Goal: Information Seeking & Learning: Check status

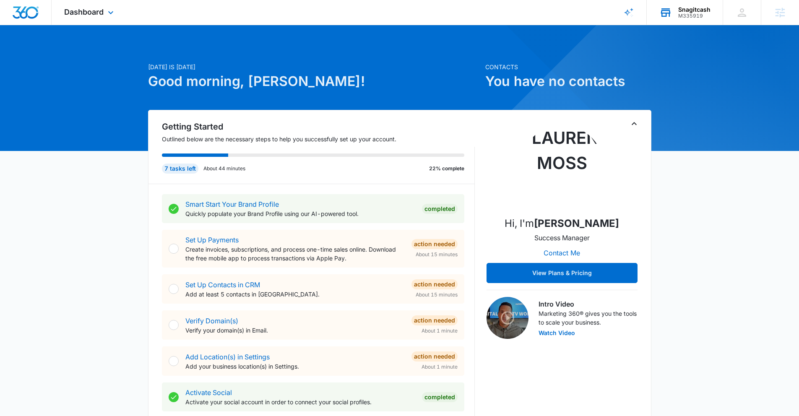
click at [704, 7] on div "Snagitcash" at bounding box center [694, 9] width 32 height 7
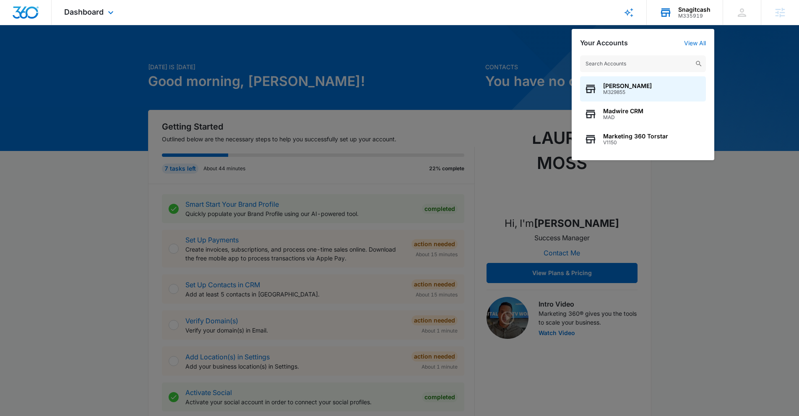
click at [656, 69] on input "text" at bounding box center [643, 63] width 126 height 17
type input "c"
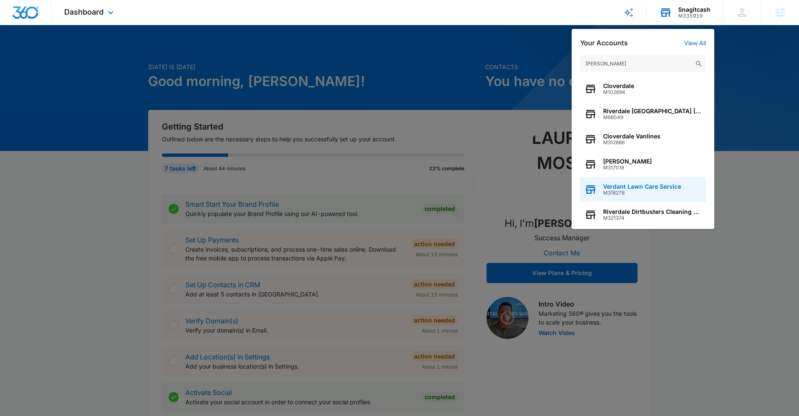
type input "verda"
click at [645, 186] on span "Verdant Lawn Care Service" at bounding box center [642, 186] width 78 height 7
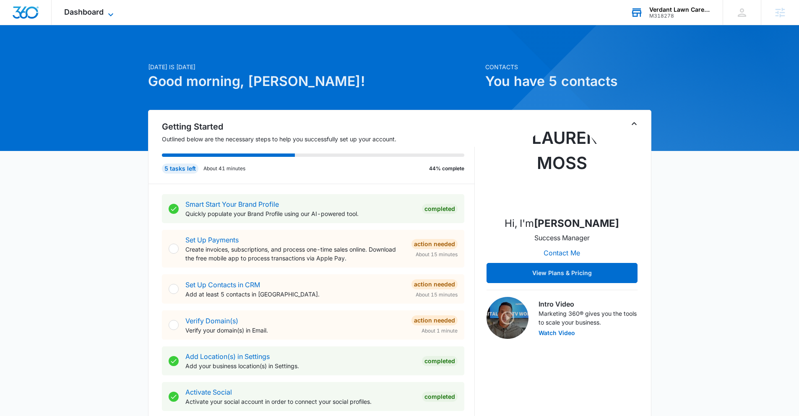
click at [106, 10] on icon at bounding box center [111, 15] width 10 height 10
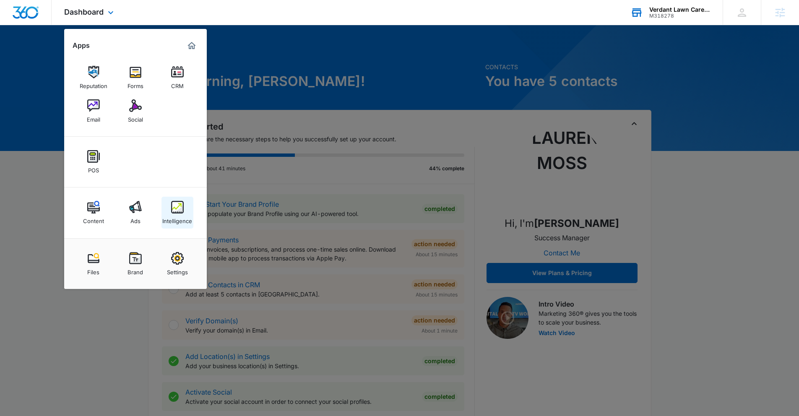
click at [179, 216] on div "Intelligence" at bounding box center [177, 219] width 30 height 11
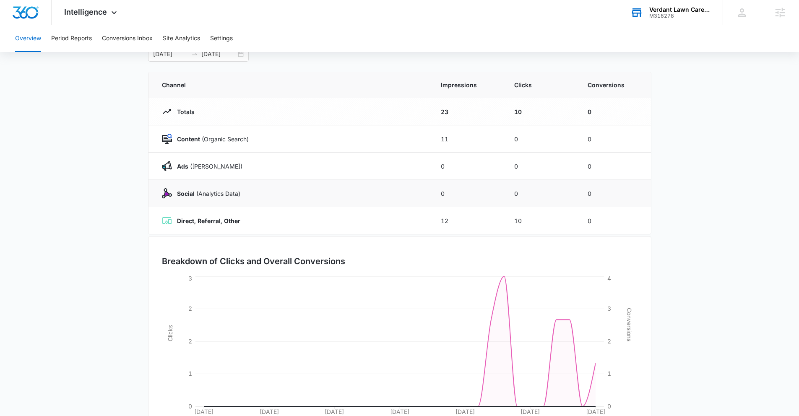
scroll to position [48, 0]
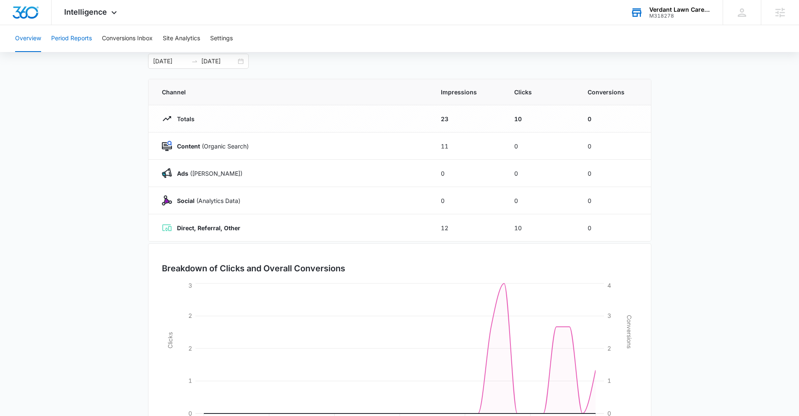
click at [81, 39] on button "Period Reports" at bounding box center [71, 38] width 41 height 27
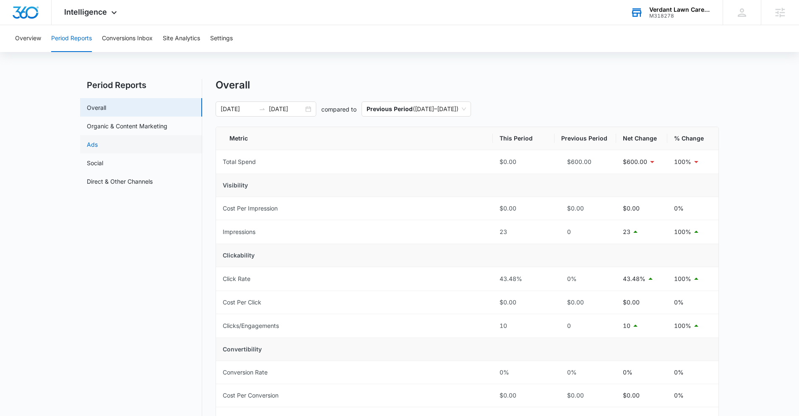
click at [98, 140] on link "Ads" at bounding box center [92, 144] width 11 height 9
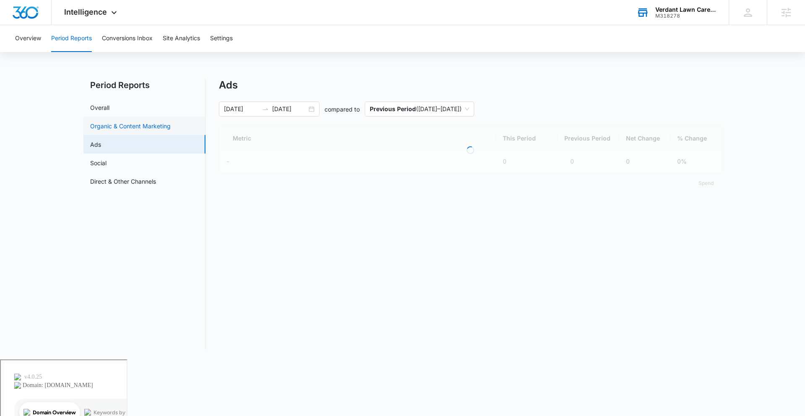
click at [142, 123] on link "Organic & Content Marketing" at bounding box center [130, 126] width 81 height 9
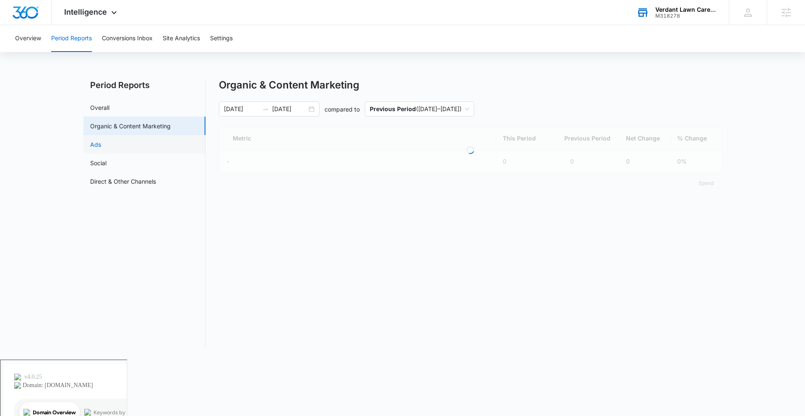
click at [101, 149] on link "Ads" at bounding box center [95, 144] width 11 height 9
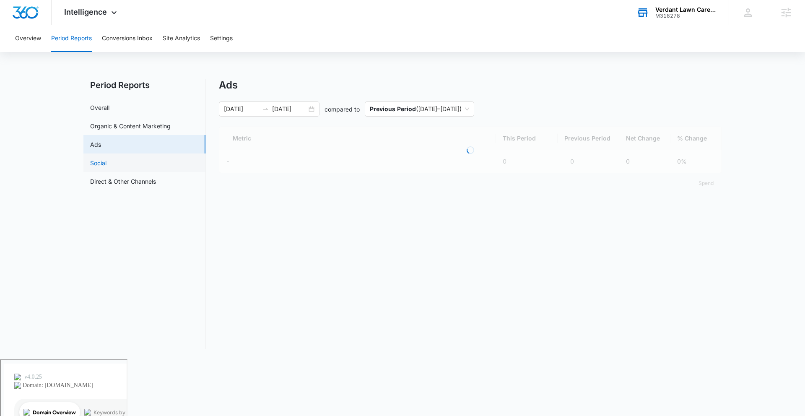
click at [107, 166] on link "Social" at bounding box center [98, 163] width 16 height 9
click at [159, 191] on nav "Period Reports Overall Organic & Content Marketing Ads Social Direct & Other Ch…" at bounding box center [144, 214] width 122 height 271
click at [156, 185] on link "Direct & Other Channels" at bounding box center [123, 181] width 66 height 9
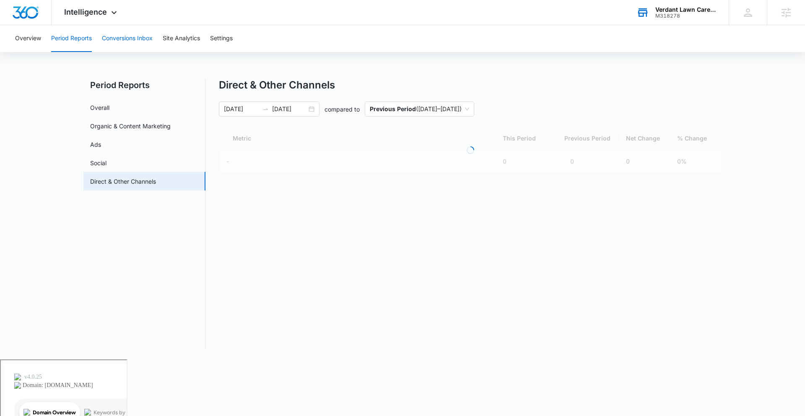
click at [122, 36] on button "Conversions Inbox" at bounding box center [127, 38] width 51 height 27
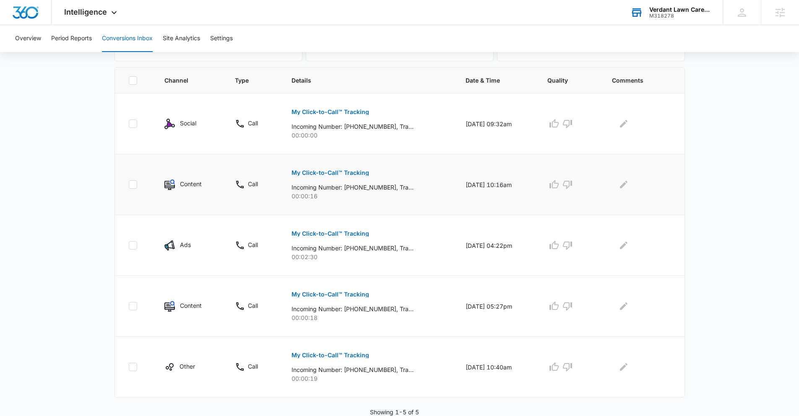
scroll to position [171, 0]
click at [200, 35] on button "Site Analytics" at bounding box center [181, 38] width 37 height 27
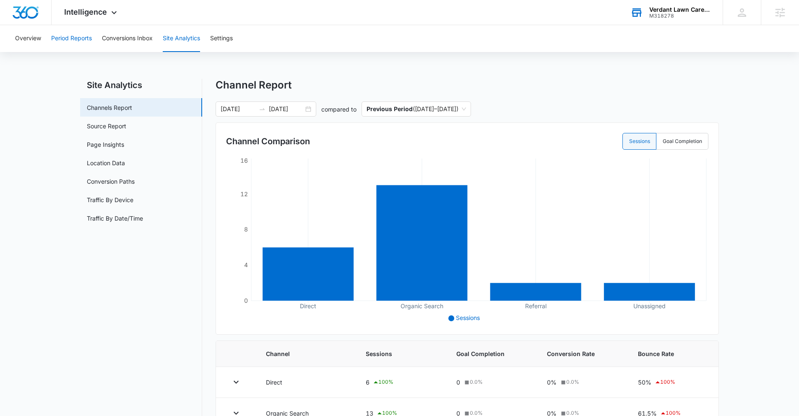
click at [72, 30] on button "Period Reports" at bounding box center [71, 38] width 41 height 27
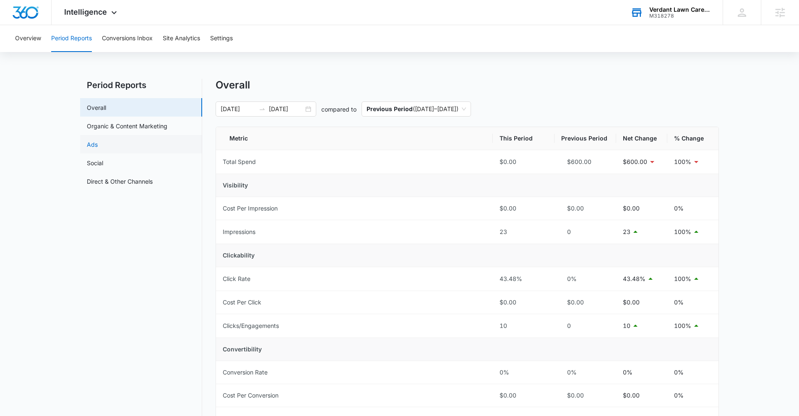
click at [98, 145] on link "Ads" at bounding box center [92, 144] width 11 height 9
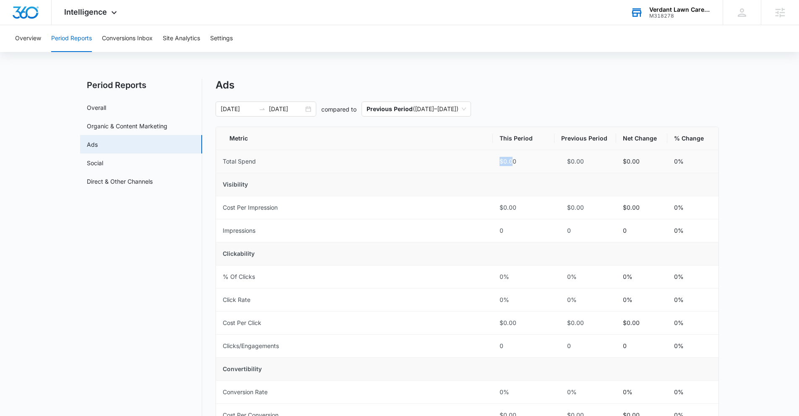
drag, startPoint x: 513, startPoint y: 159, endPoint x: 493, endPoint y: 164, distance: 20.5
click at [493, 164] on td "$0.00" at bounding box center [524, 161] width 62 height 23
drag, startPoint x: 535, startPoint y: 161, endPoint x: 445, endPoint y: 164, distance: 90.7
click at [445, 164] on tr "Total Spend $0.00 $0.00 $0.00 0%" at bounding box center [467, 161] width 503 height 23
click at [58, 165] on main "Period Reports Overall Organic & Content Marketing Ads Social Direct & Other Ch…" at bounding box center [399, 342] width 799 height 527
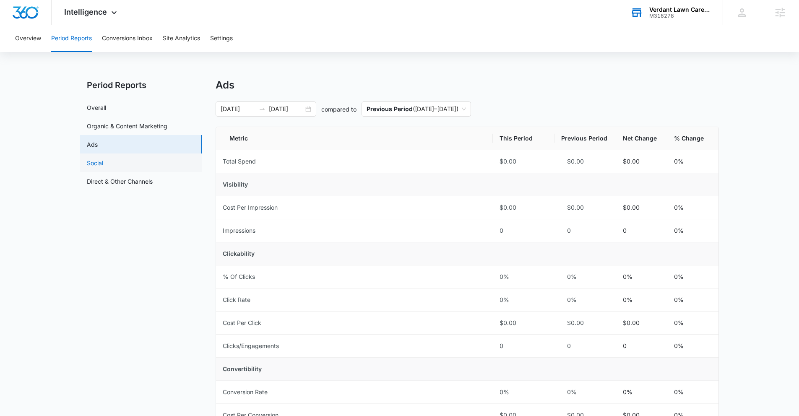
click at [89, 165] on link "Social" at bounding box center [95, 163] width 16 height 9
click at [104, 180] on link "Direct & Other Channels" at bounding box center [120, 181] width 66 height 9
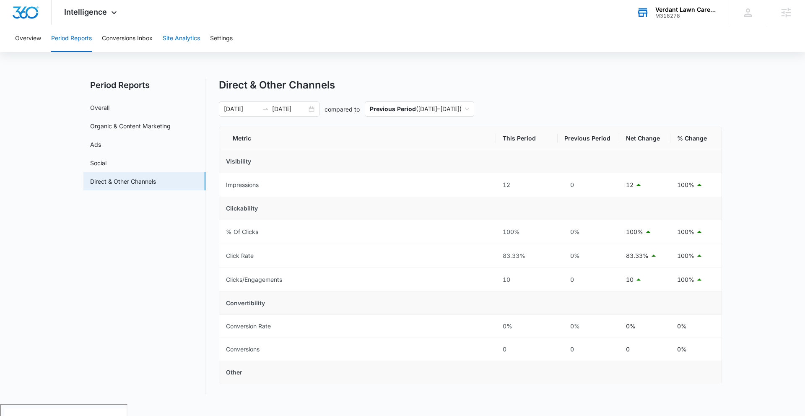
click at [182, 33] on button "Site Analytics" at bounding box center [181, 38] width 37 height 27
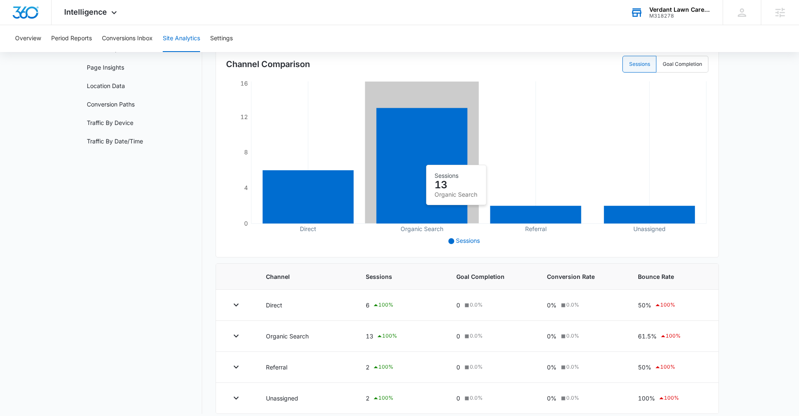
scroll to position [85, 0]
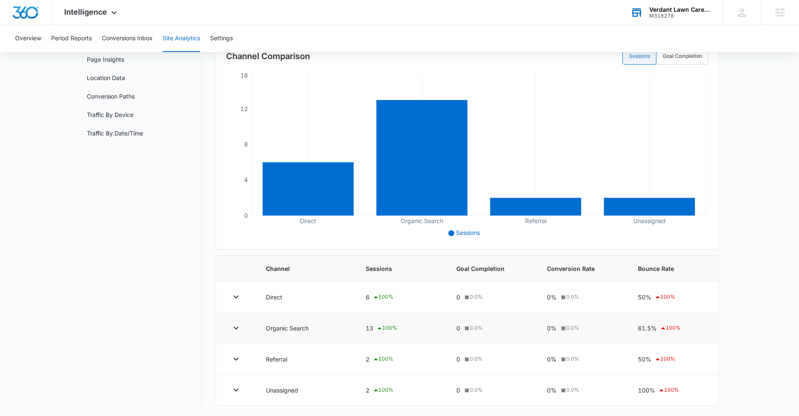
drag, startPoint x: 634, startPoint y: 305, endPoint x: 643, endPoint y: 316, distance: 14.3
click at [642, 314] on tbody "Direct 6 100 % 0 0.0 % 0% 0.0 % 50% 100 % Organic Search 13 100 % 0 0.0 % 0% 0.…" at bounding box center [467, 344] width 503 height 124
drag, startPoint x: 647, startPoint y: 324, endPoint x: 651, endPoint y: 328, distance: 5.4
click at [648, 326] on div "61.5% 100 %" at bounding box center [671, 328] width 67 height 10
drag, startPoint x: 658, startPoint y: 332, endPoint x: 627, endPoint y: 332, distance: 30.6
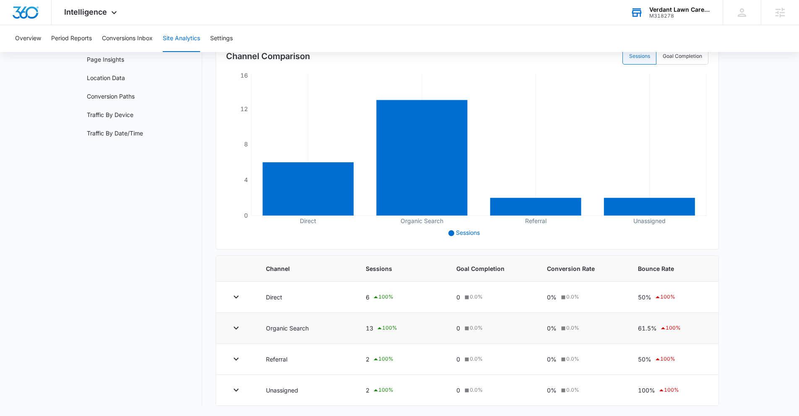
click at [627, 332] on tr "Organic Search 13 100 % 0 0.0 % 0% 0.0 % 61.5% 100 %" at bounding box center [467, 328] width 503 height 31
drag, startPoint x: 646, startPoint y: 321, endPoint x: 652, endPoint y: 333, distance: 14.1
click at [652, 333] on td "61.5% 100 %" at bounding box center [673, 328] width 91 height 31
click at [646, 360] on div "50% 100 %" at bounding box center [671, 359] width 67 height 10
click at [645, 388] on div "100% 100 %" at bounding box center [671, 390] width 67 height 10
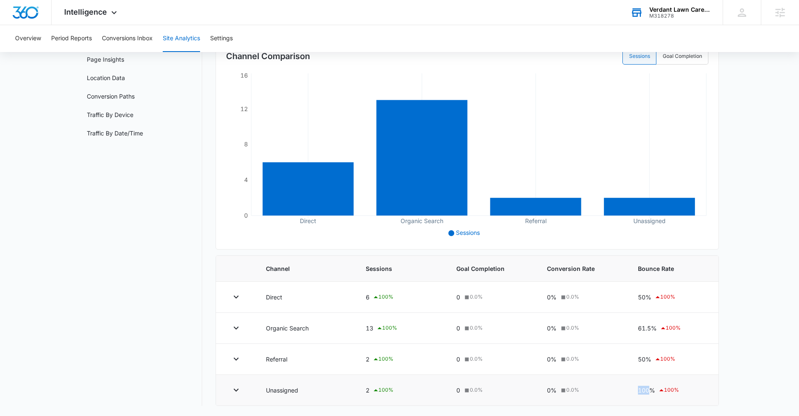
click at [645, 388] on div "100% 100 %" at bounding box center [671, 390] width 67 height 10
click at [761, 325] on main "Site Analytics Channels Report Source Report Page Insights Location Data Conver…" at bounding box center [399, 205] width 799 height 422
click at [96, 129] on link "Traffic By Date/Time" at bounding box center [115, 133] width 56 height 9
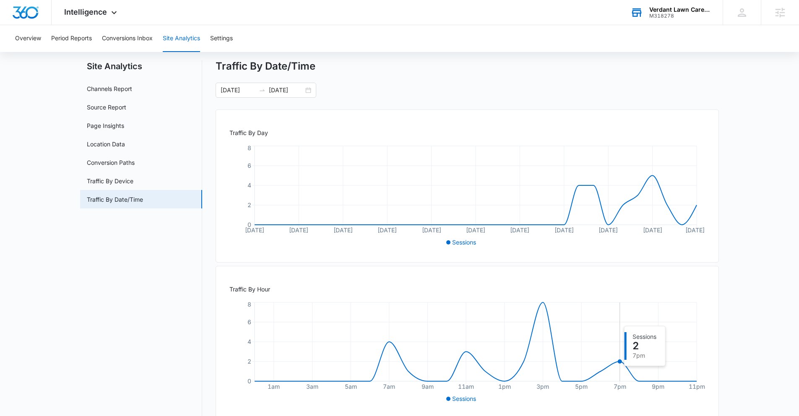
scroll to position [34, 0]
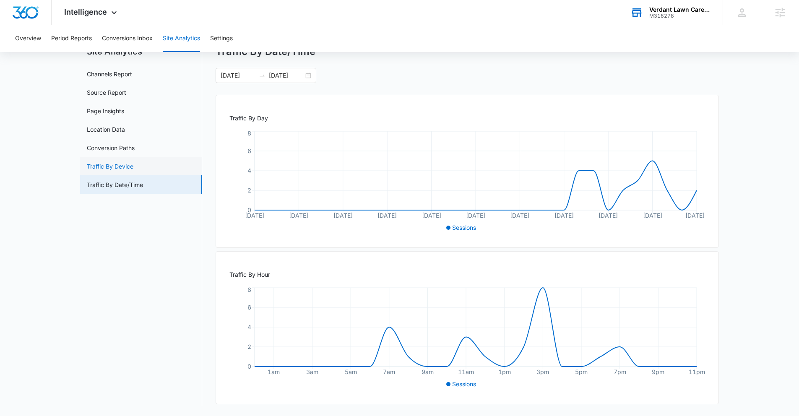
click at [133, 167] on link "Traffic By Device" at bounding box center [110, 166] width 47 height 9
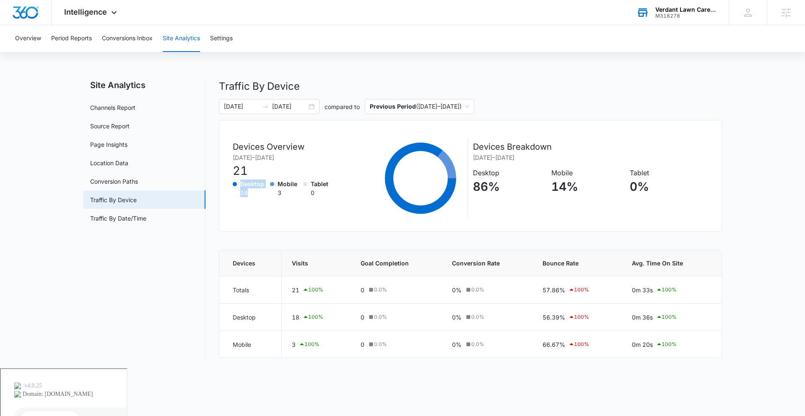
drag, startPoint x: 249, startPoint y: 193, endPoint x: 237, endPoint y: 185, distance: 14.2
click at [237, 185] on div "Desktop 18" at bounding box center [248, 189] width 31 height 18
drag, startPoint x: 233, startPoint y: 315, endPoint x: 675, endPoint y: 315, distance: 442.5
click at [675, 315] on tr "Desktop 18 100 % 0 0.0 % 0% 0.0 % 56.39% 100 % 0m 36s 100 %" at bounding box center [470, 317] width 503 height 27
click at [736, 308] on main "Site Analytics Channels Report Source Report Page Insights Location Data Conver…" at bounding box center [402, 223] width 805 height 289
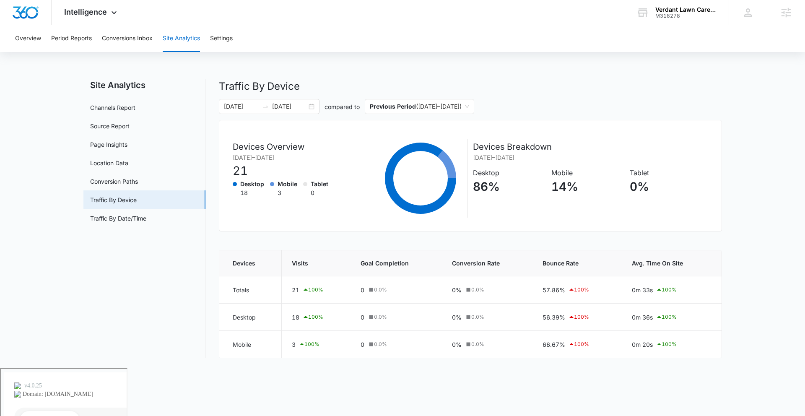
click at [735, 306] on main "Site Analytics Channels Report Source Report Page Insights Location Data Conver…" at bounding box center [402, 223] width 805 height 289
drag, startPoint x: 531, startPoint y: 281, endPoint x: 594, endPoint y: 362, distance: 102.9
click at [594, 362] on div "Site Analytics Channels Report Source Report Page Insights Location Data Conver…" at bounding box center [402, 223] width 639 height 289
click at [593, 365] on div "Site Analytics Channels Report Source Report Page Insights Location Data Conver…" at bounding box center [402, 223] width 639 height 289
click at [145, 190] on ul "Channels Report Source Report Page Insights Location Data Conversion Paths Traf…" at bounding box center [144, 162] width 122 height 129
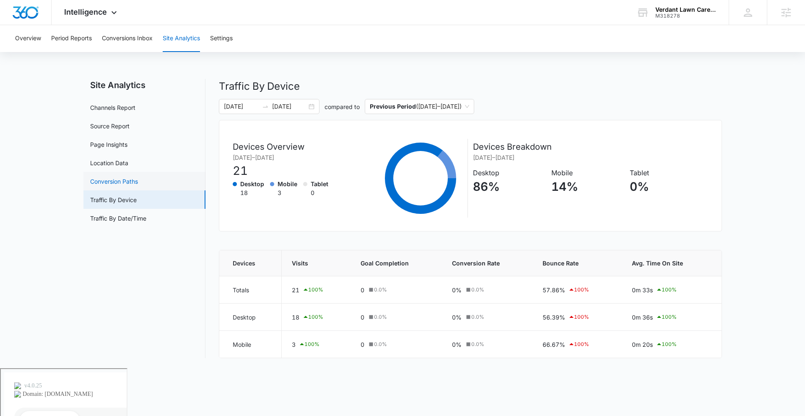
click at [138, 186] on link "Conversion Paths" at bounding box center [114, 181] width 48 height 9
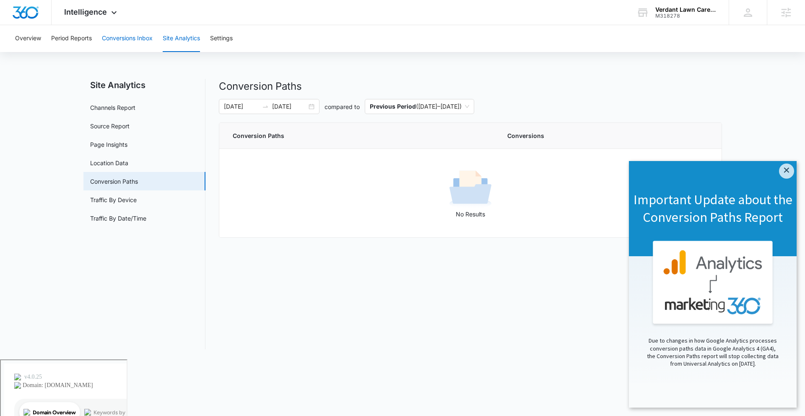
click at [116, 35] on button "Conversions Inbox" at bounding box center [127, 38] width 51 height 27
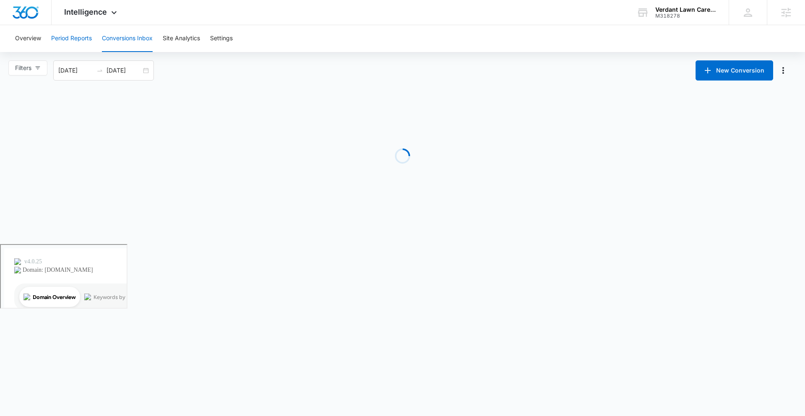
click at [55, 30] on button "Period Reports" at bounding box center [71, 38] width 41 height 27
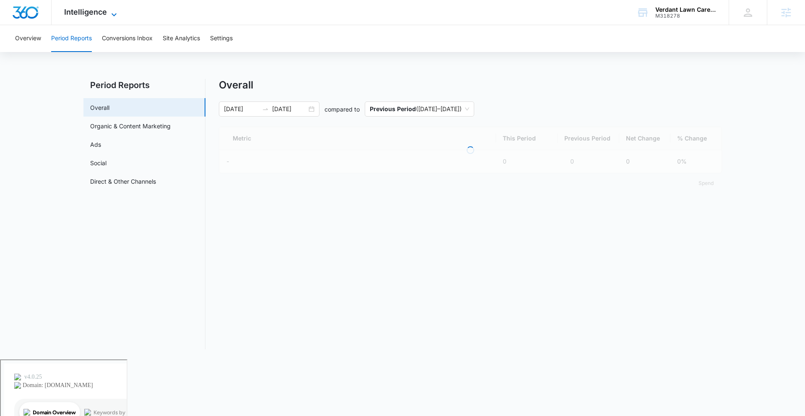
click at [89, 12] on span "Intelligence" at bounding box center [85, 12] width 43 height 9
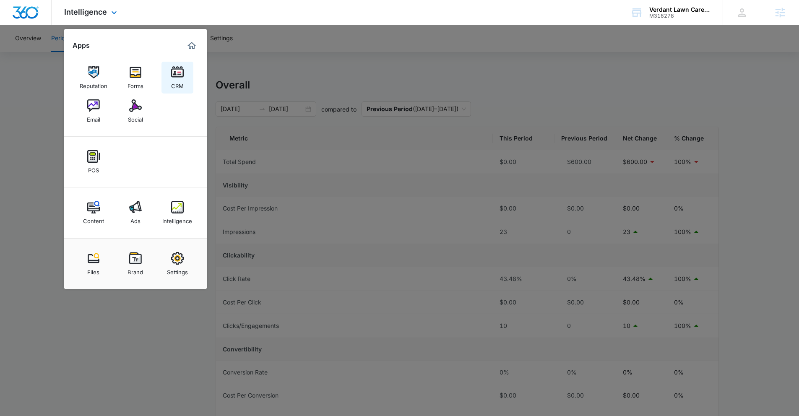
click at [170, 73] on link "CRM" at bounding box center [177, 78] width 32 height 32
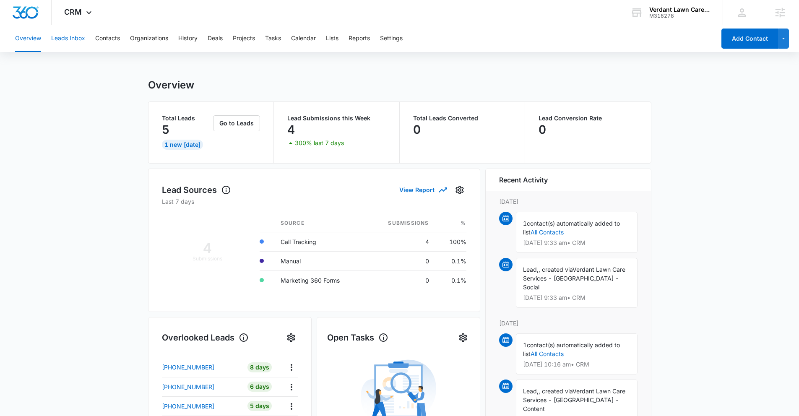
click at [81, 36] on button "Leads Inbox" at bounding box center [68, 38] width 34 height 27
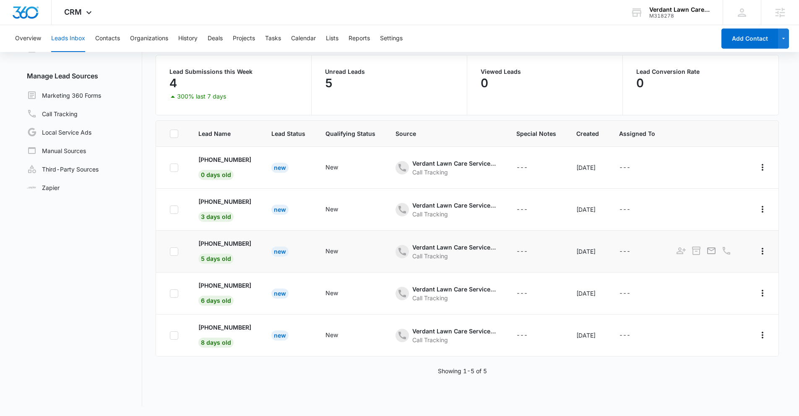
scroll to position [65, 0]
click at [84, 133] on link "Local Service Ads" at bounding box center [59, 132] width 65 height 10
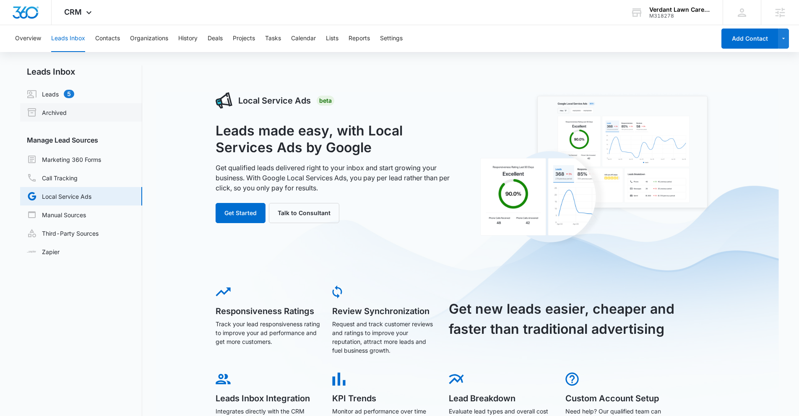
click at [47, 112] on link "Archived" at bounding box center [47, 112] width 40 height 10
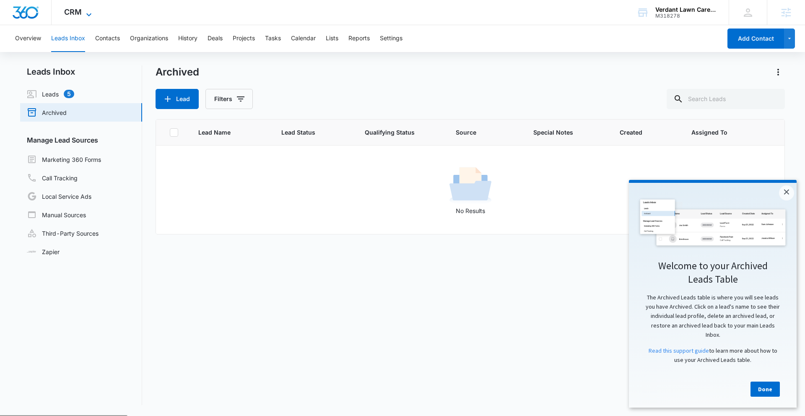
click at [91, 13] on icon at bounding box center [89, 15] width 10 height 10
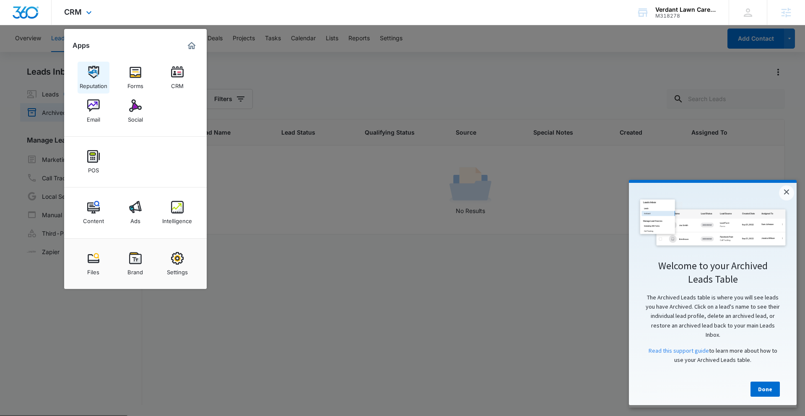
click at [97, 82] on div "Reputation" at bounding box center [94, 83] width 28 height 11
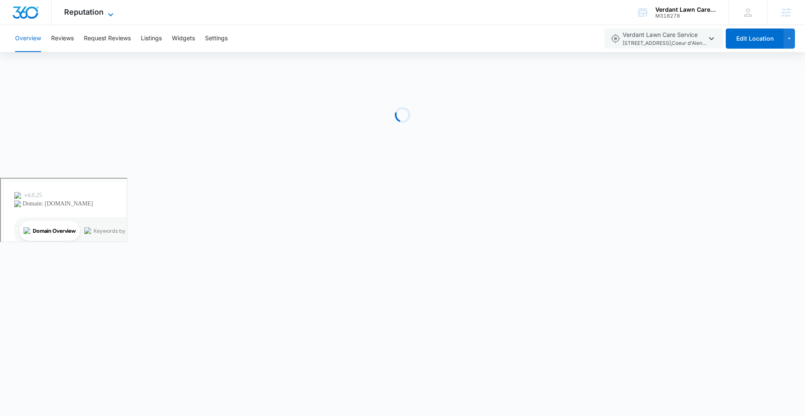
click at [84, 12] on span "Reputation" at bounding box center [83, 12] width 39 height 9
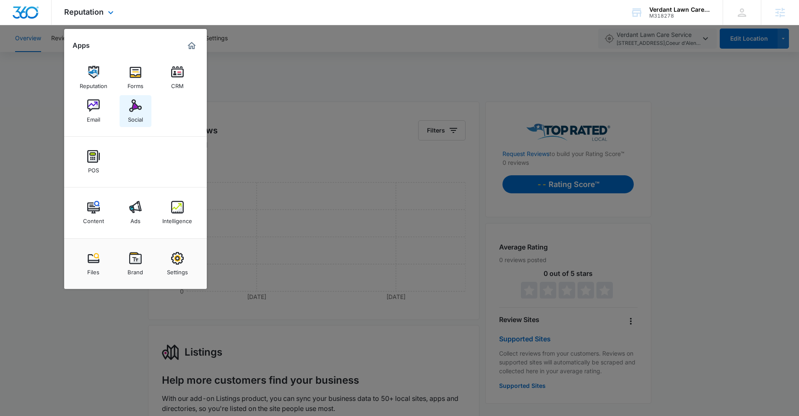
click at [120, 118] on link "Social" at bounding box center [136, 111] width 32 height 32
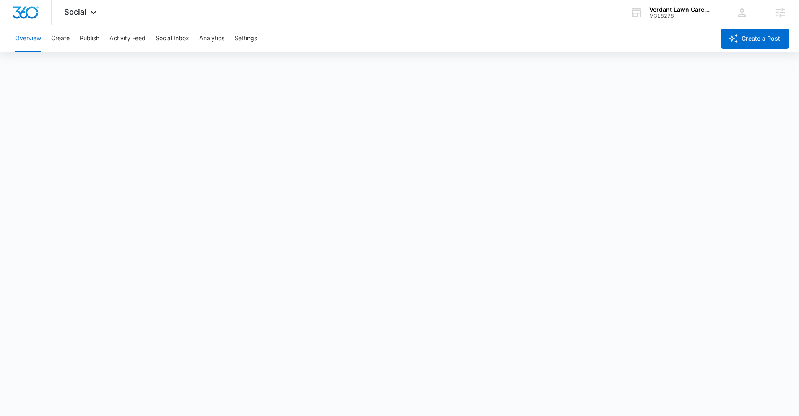
scroll to position [2, 0]
click at [69, 36] on button "Create" at bounding box center [60, 38] width 18 height 27
click at [91, 34] on button "Publish" at bounding box center [90, 38] width 20 height 27
click at [62, 7] on div "Social Apps Reputation Forms CRM Email Social POS Content Ads Intelligence File…" at bounding box center [82, 12] width 60 height 25
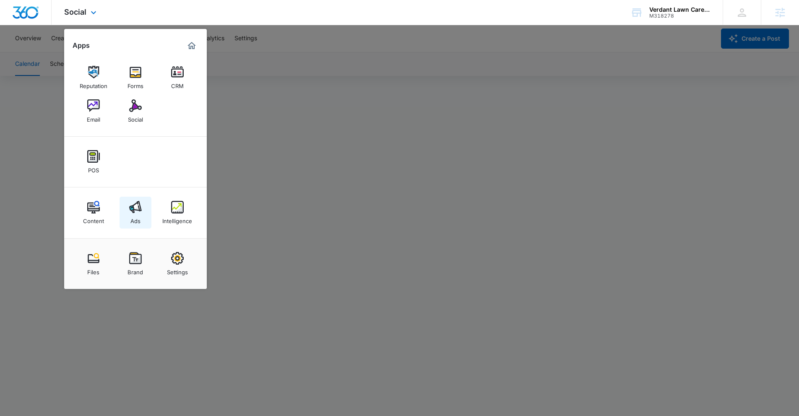
click at [132, 221] on div "Ads" at bounding box center [135, 219] width 10 height 11
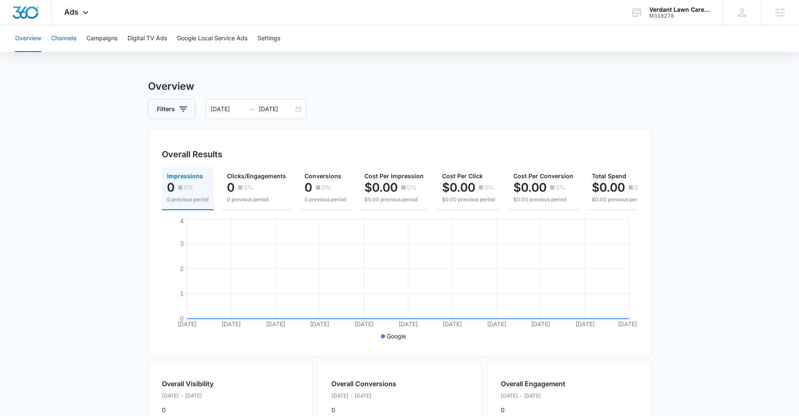
click at [65, 38] on button "Channels" at bounding box center [63, 38] width 25 height 27
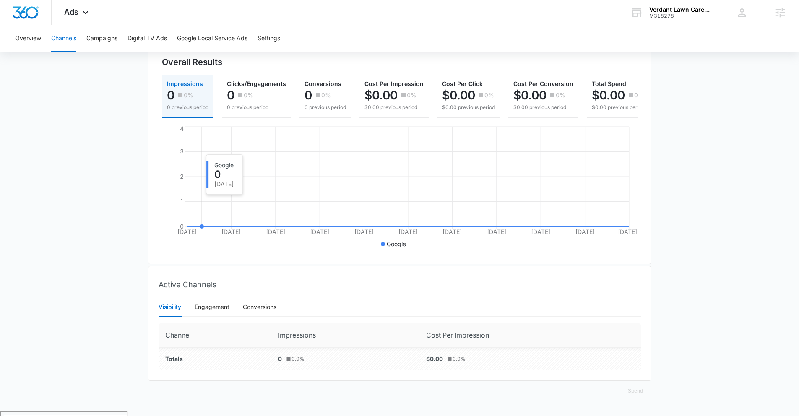
scroll to position [92, 0]
click at [116, 39] on button "Campaigns" at bounding box center [101, 38] width 31 height 27
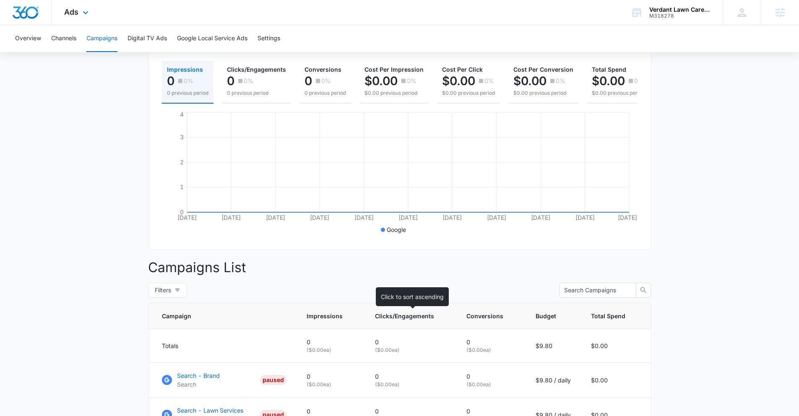
scroll to position [10, 0]
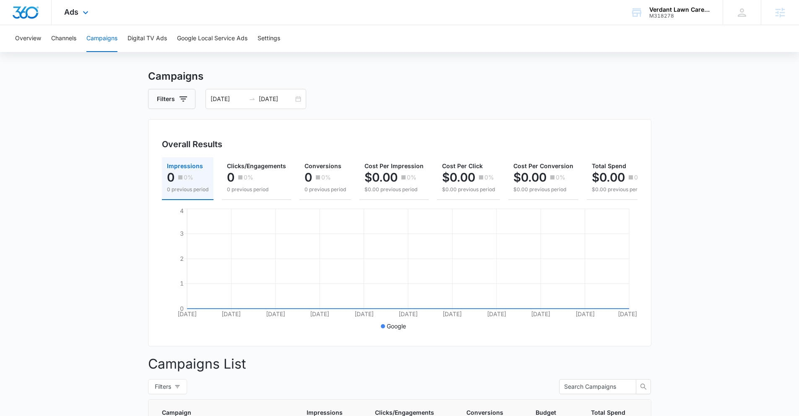
click at [78, 16] on div "Ads Apps Reputation Forms CRM Email Social POS Content Ads Intelligence Files B…" at bounding box center [78, 12] width 52 height 25
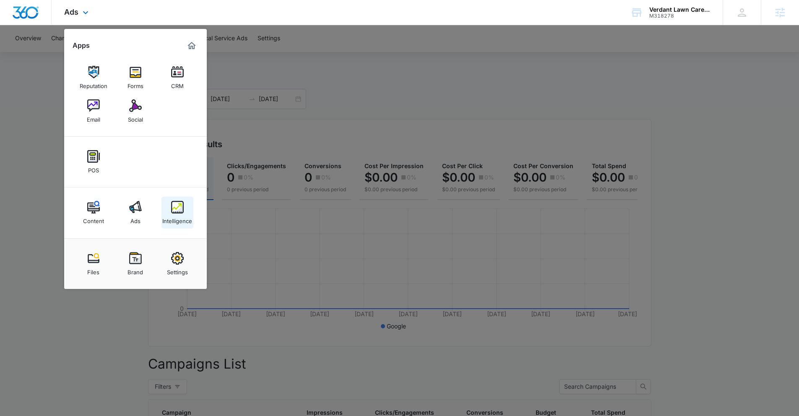
click at [181, 214] on div "Intelligence" at bounding box center [177, 219] width 30 height 11
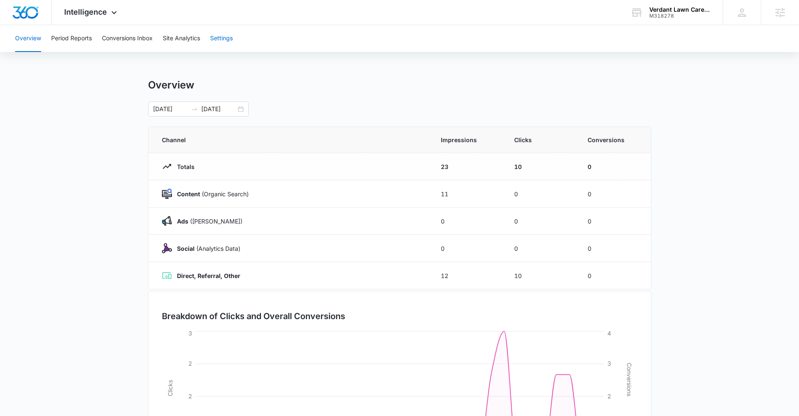
click at [234, 34] on div "Overview Period Reports Conversions Inbox Site Analytics Settings" at bounding box center [399, 38] width 779 height 27
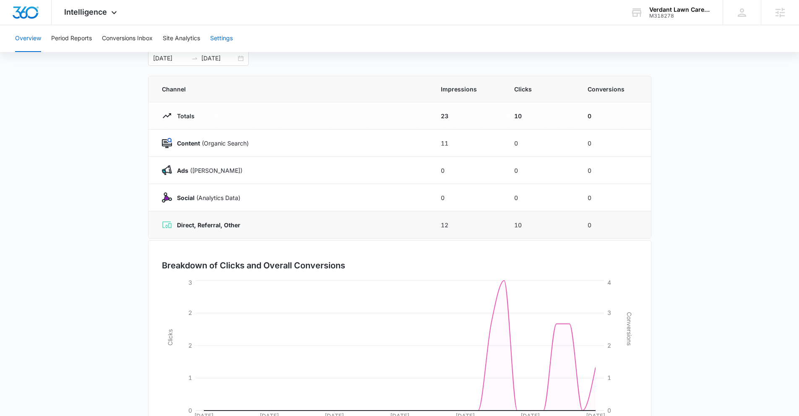
scroll to position [103, 0]
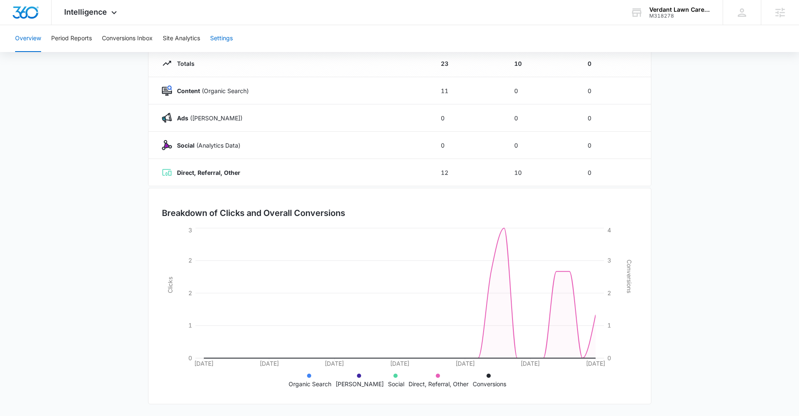
click at [224, 45] on button "Settings" at bounding box center [221, 38] width 23 height 27
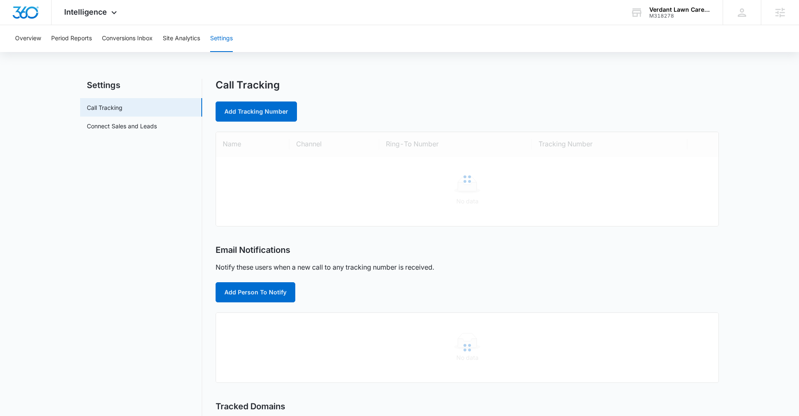
click at [223, 40] on button "Settings" at bounding box center [221, 38] width 23 height 27
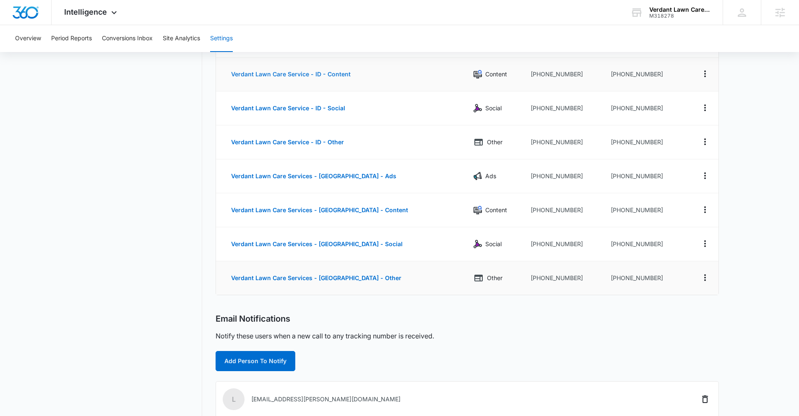
scroll to position [56, 0]
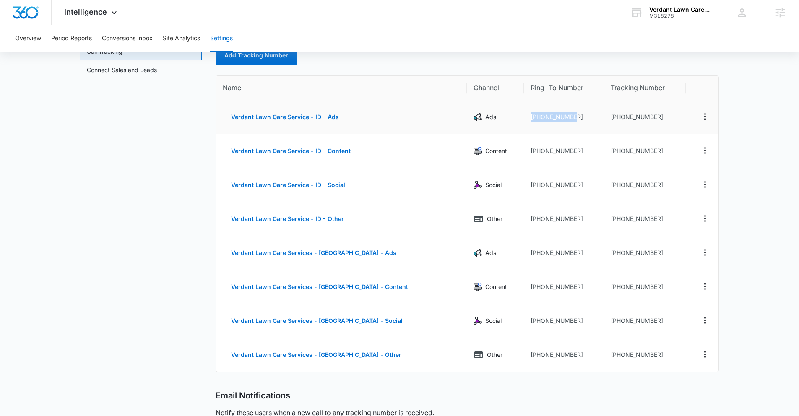
drag, startPoint x: 558, startPoint y: 116, endPoint x: 490, endPoint y: 116, distance: 68.4
click at [490, 116] on tr "Verdant Lawn Care Service - ID - Ads Ads +12087860736 +12082197136" at bounding box center [467, 117] width 503 height 34
drag, startPoint x: 659, startPoint y: 117, endPoint x: 578, endPoint y: 117, distance: 80.5
click at [578, 117] on tr "Verdant Lawn Care Service - ID - Ads Ads +12087860736 +12082197136" at bounding box center [467, 117] width 503 height 34
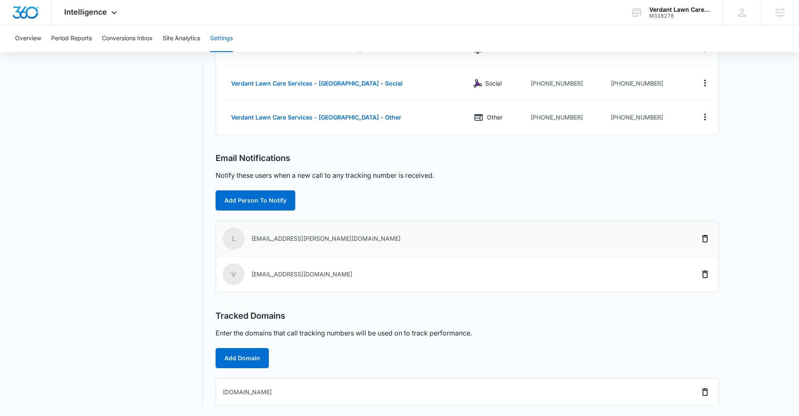
scroll to position [0, 0]
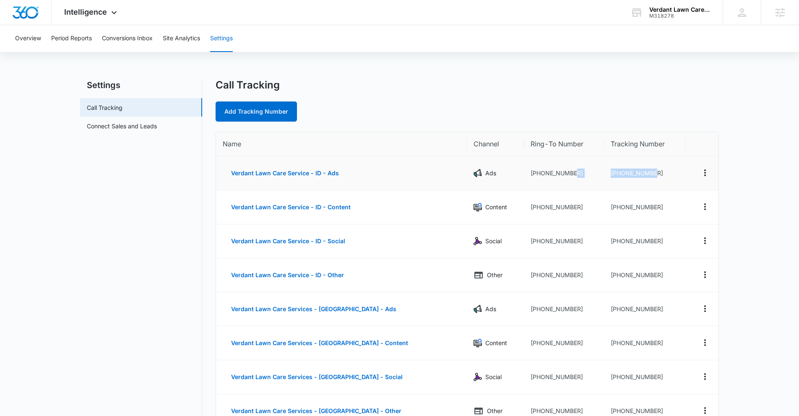
copy tr "[PHONE_NUMBER]"
drag, startPoint x: 653, startPoint y: 200, endPoint x: 646, endPoint y: 203, distance: 8.3
click at [646, 203] on td "[PHONE_NUMBER]" at bounding box center [645, 207] width 82 height 34
click at [651, 206] on td "[PHONE_NUMBER]" at bounding box center [645, 207] width 82 height 34
drag, startPoint x: 643, startPoint y: 206, endPoint x: 598, endPoint y: 210, distance: 44.7
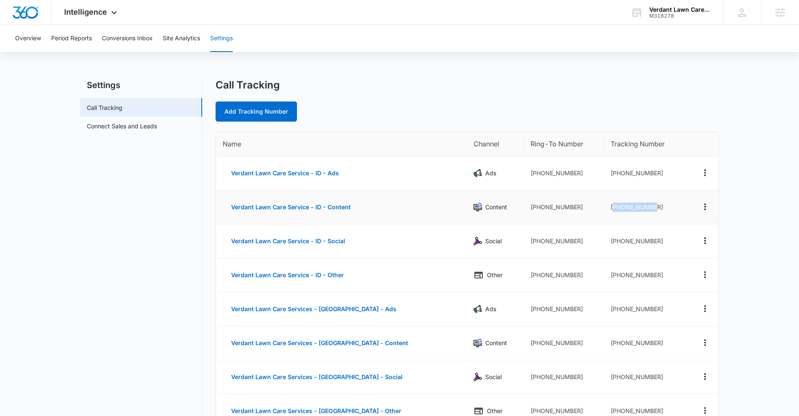
click at [604, 210] on td "[PHONE_NUMBER]" at bounding box center [645, 207] width 82 height 34
copy td "12083156120"
drag, startPoint x: 654, startPoint y: 240, endPoint x: 598, endPoint y: 243, distance: 55.9
click at [604, 243] on td "[PHONE_NUMBER]" at bounding box center [645, 241] width 82 height 34
copy td "12083156125"
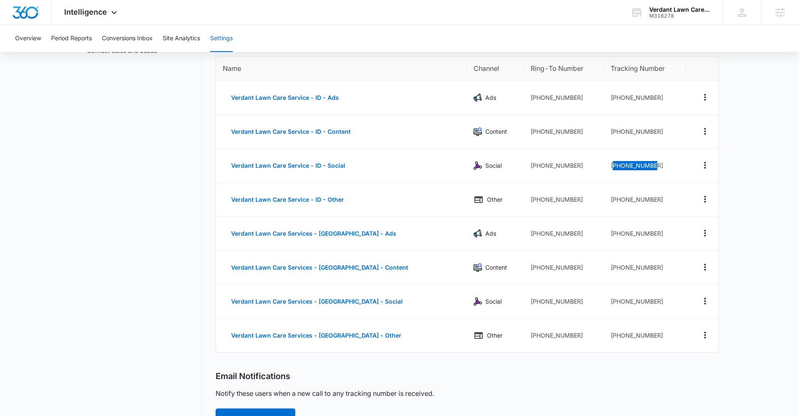
scroll to position [84, 0]
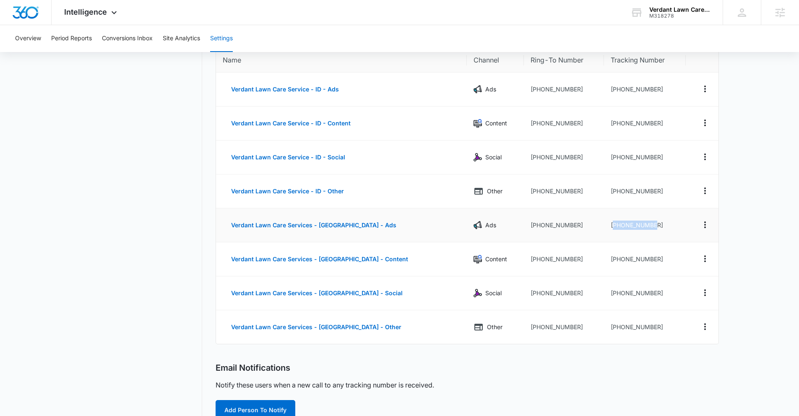
drag, startPoint x: 659, startPoint y: 222, endPoint x: 597, endPoint y: 224, distance: 61.7
click at [604, 224] on td "[PHONE_NUMBER]" at bounding box center [645, 225] width 82 height 34
copy td "15092140021"
click at [704, 223] on icon "Actions" at bounding box center [705, 225] width 10 height 10
click at [689, 217] on button "Edit" at bounding box center [671, 218] width 48 height 13
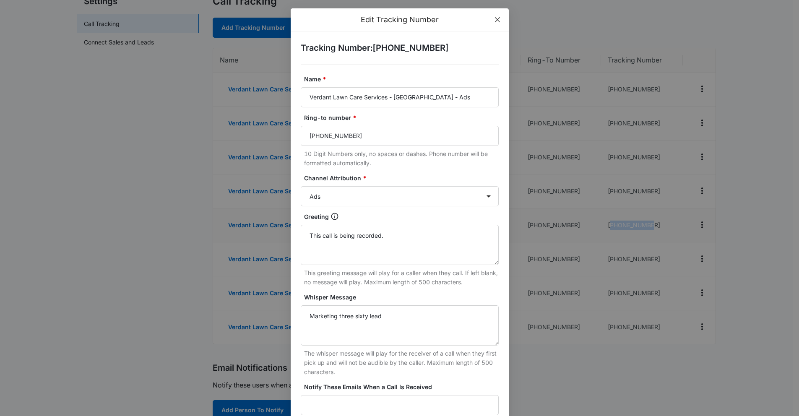
click at [498, 23] on span "Close" at bounding box center [497, 19] width 23 height 23
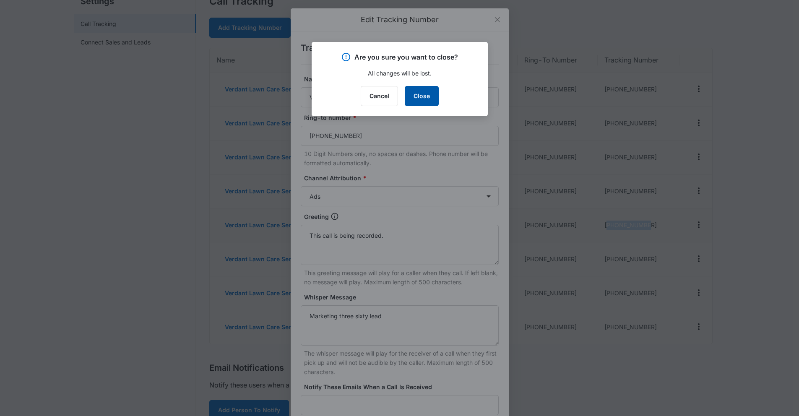
click at [426, 95] on button "Close" at bounding box center [422, 96] width 34 height 20
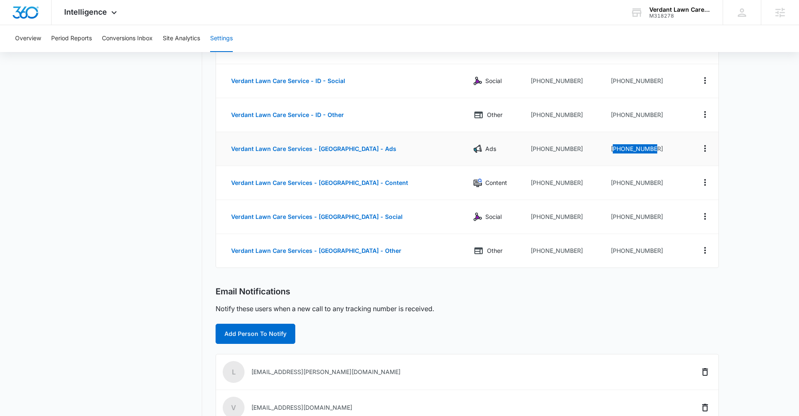
scroll to position [47, 0]
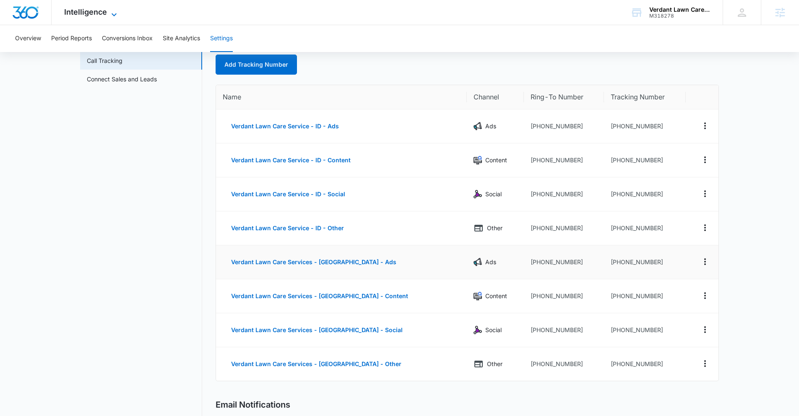
click at [100, 10] on span "Intelligence" at bounding box center [85, 12] width 43 height 9
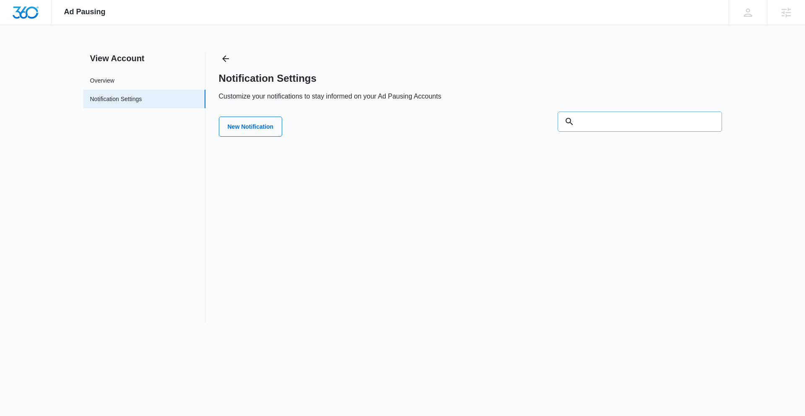
click at [596, 116] on input "text" at bounding box center [640, 122] width 164 height 20
click at [216, 56] on div "View Account Overview Notification Settings Notification Settings Customize you…" at bounding box center [402, 187] width 639 height 271
click at [218, 55] on div "View Account Overview Notification Settings Notification Settings Customize you…" at bounding box center [402, 187] width 639 height 271
click at [222, 56] on icon "Back" at bounding box center [226, 59] width 10 height 10
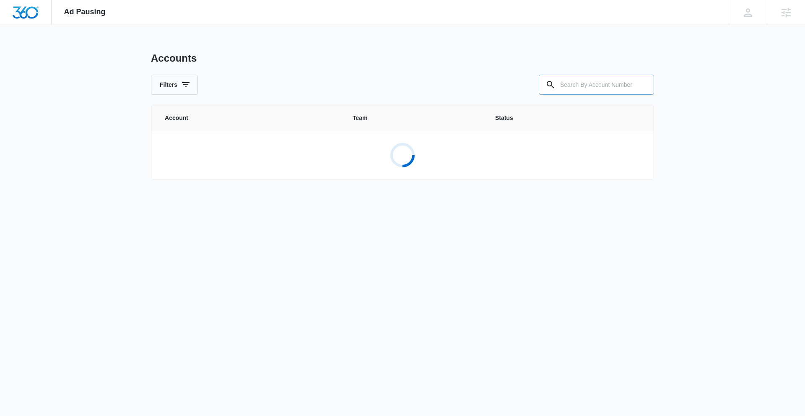
click at [599, 94] on div "Accounts Filters Account Team Status Loading..." at bounding box center [402, 121] width 503 height 138
click at [598, 91] on input "text" at bounding box center [596, 85] width 115 height 20
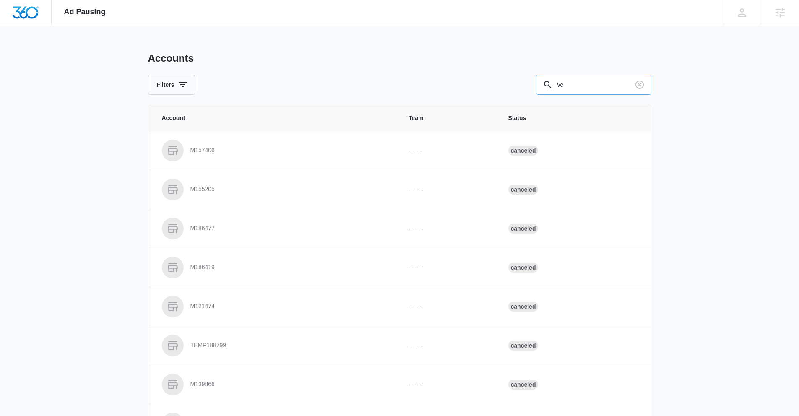
type input "v"
paste input "M318278"
type input "M318278"
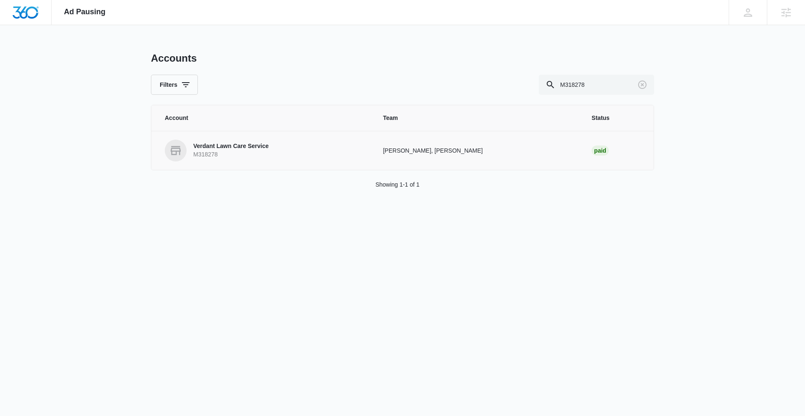
click at [240, 149] on p "Verdant Lawn Care Service" at bounding box center [231, 146] width 76 height 8
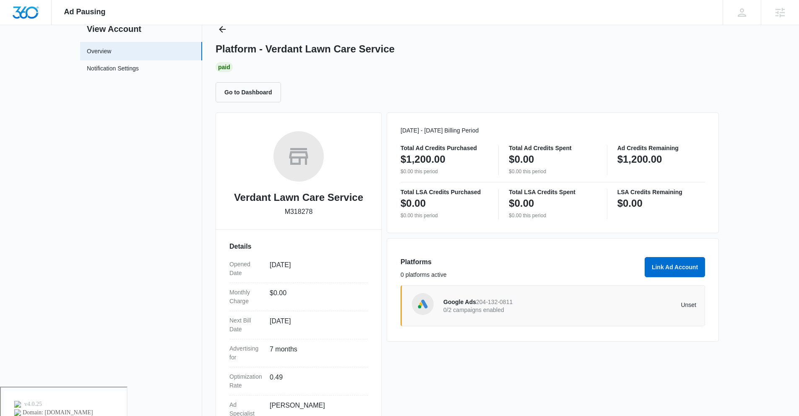
scroll to position [39, 0]
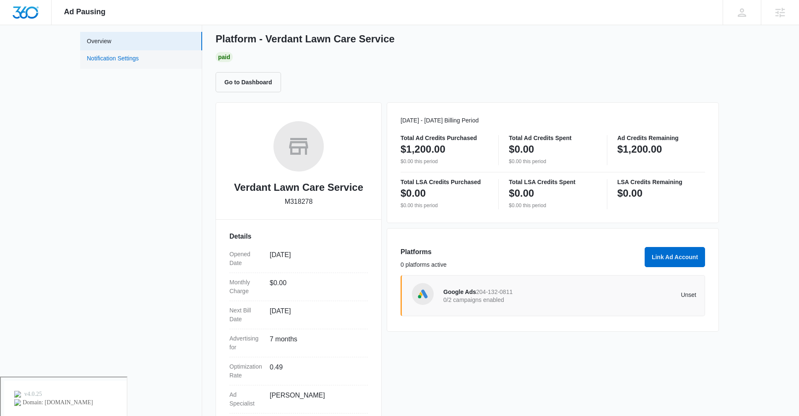
click at [125, 57] on link "Notification Settings" at bounding box center [113, 59] width 52 height 11
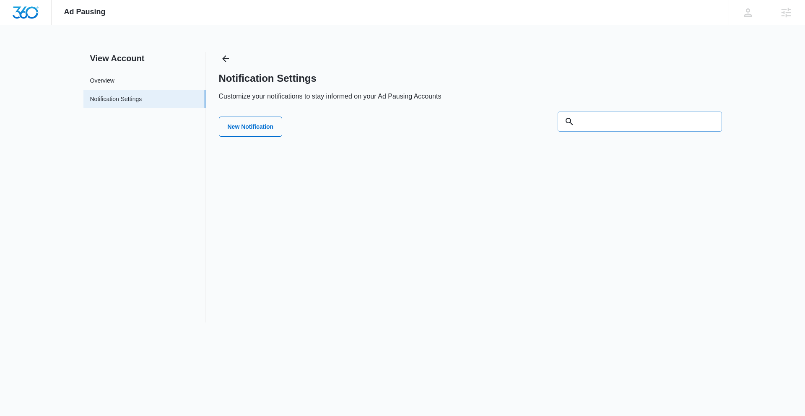
paste input "M318278"
type input "M318278"
click at [274, 122] on button "New Notification" at bounding box center [251, 127] width 64 height 20
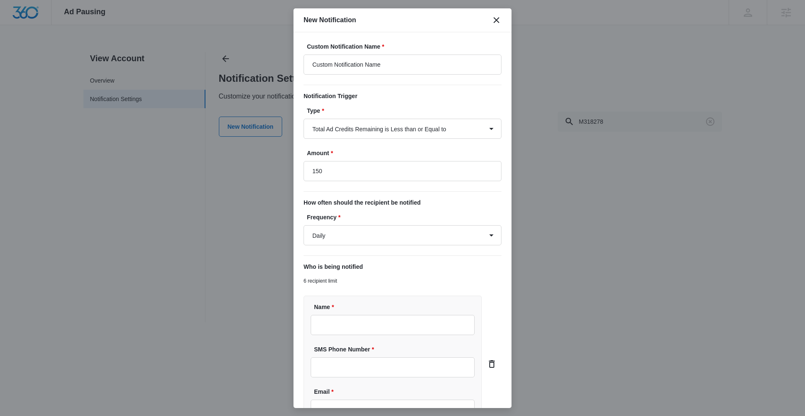
type input "$150.00"
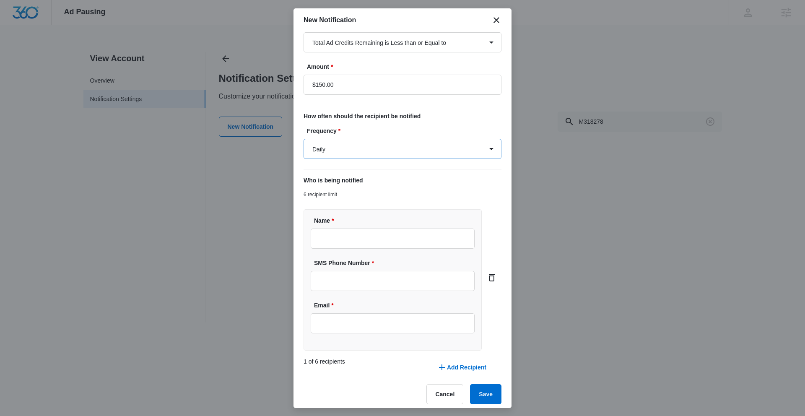
scroll to position [93, 0]
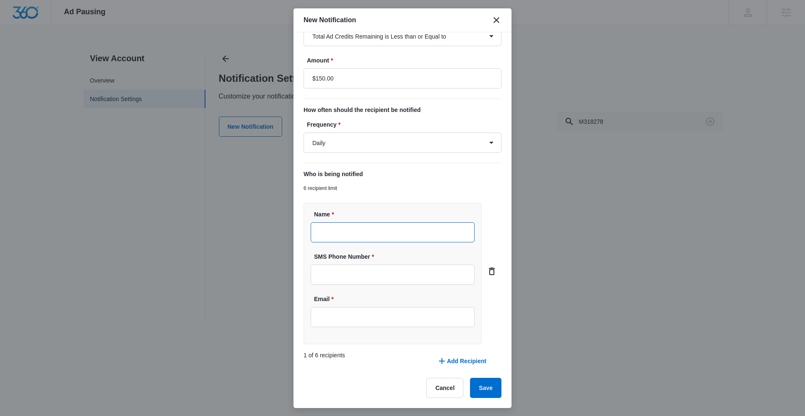
click at [364, 229] on input "Name *" at bounding box center [393, 232] width 164 height 20
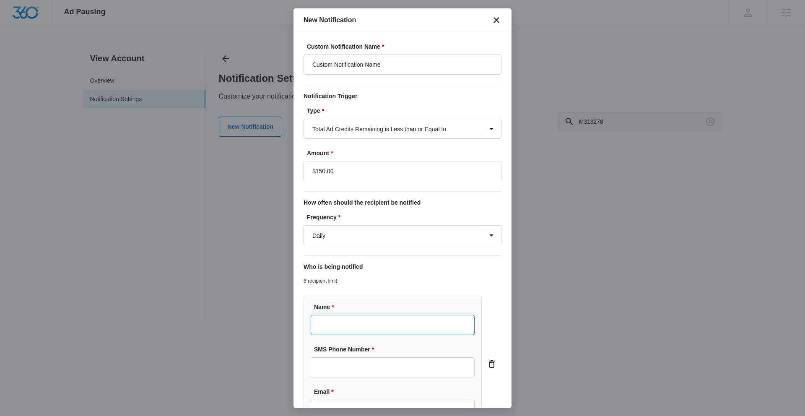
scroll to position [2, 0]
click at [334, 168] on input "$150.00" at bounding box center [403, 169] width 198 height 20
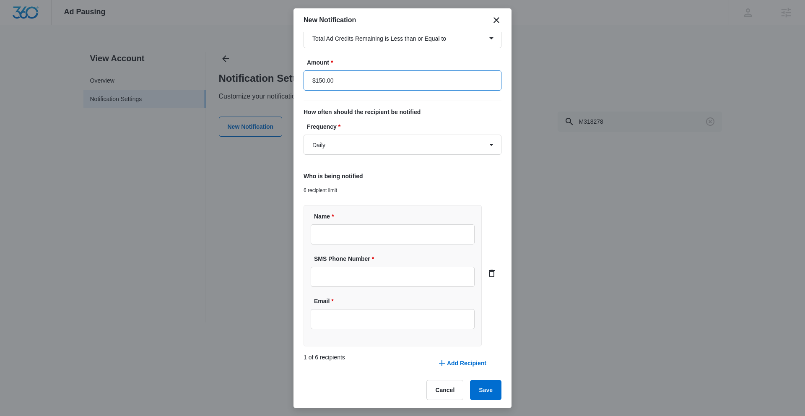
scroll to position [93, 0]
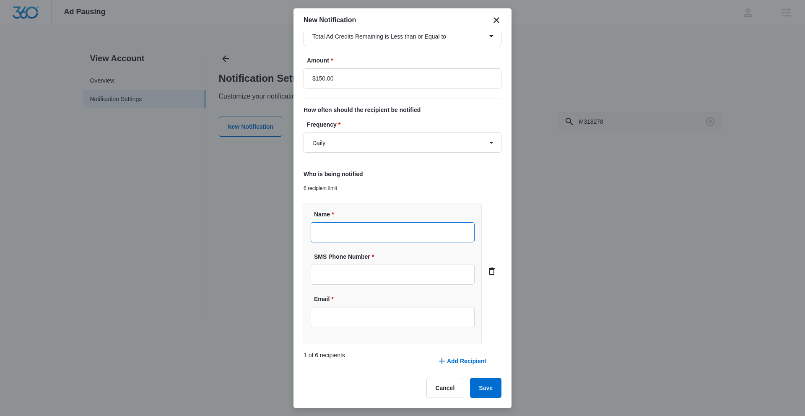
click at [351, 236] on input "Name *" at bounding box center [393, 232] width 164 height 20
type input "Lauren"
click at [428, 273] on input "SMS Phone Number *" at bounding box center [393, 275] width 164 height 20
paste input "(208) 786-0736"
type input "(208) 786-0736"
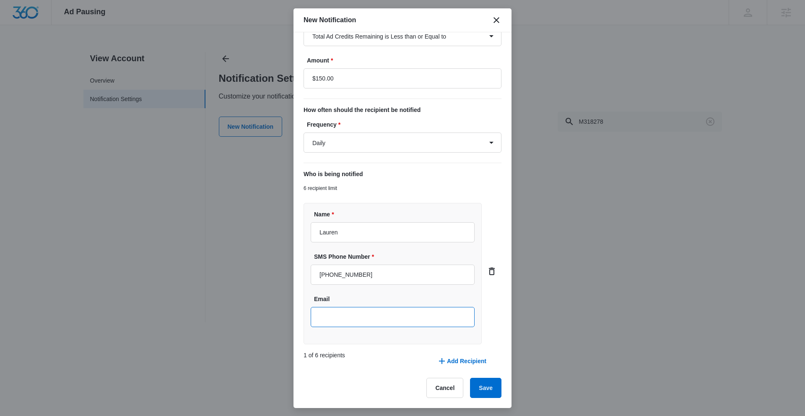
click at [341, 322] on input "Email" at bounding box center [393, 317] width 164 height 20
paste input "[EMAIL_ADDRESS][DOMAIN_NAME]"
type input "[EMAIL_ADDRESS][DOMAIN_NAME]"
click at [484, 382] on button "Save" at bounding box center [485, 388] width 31 height 20
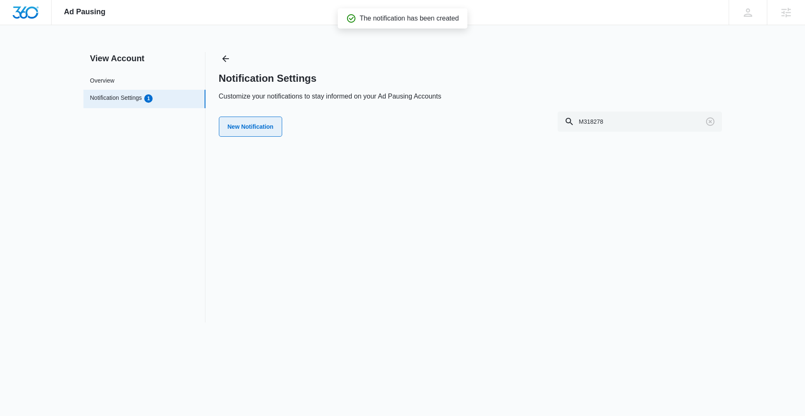
scroll to position [0, 0]
click at [266, 123] on button "New Notification" at bounding box center [251, 127] width 64 height 20
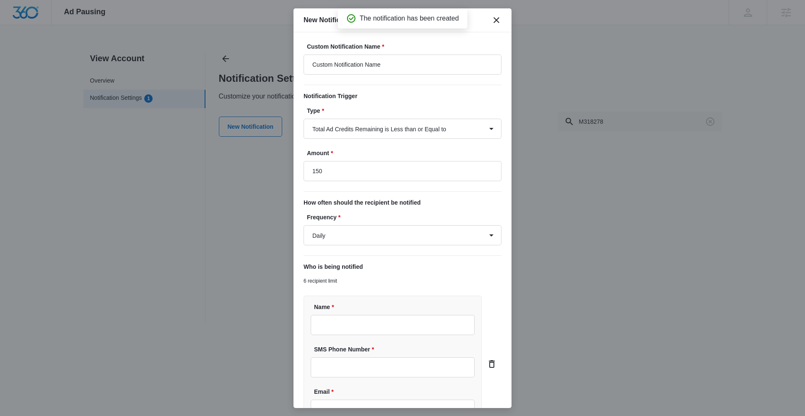
type input "$150.00"
click at [175, 120] on div at bounding box center [402, 208] width 805 height 416
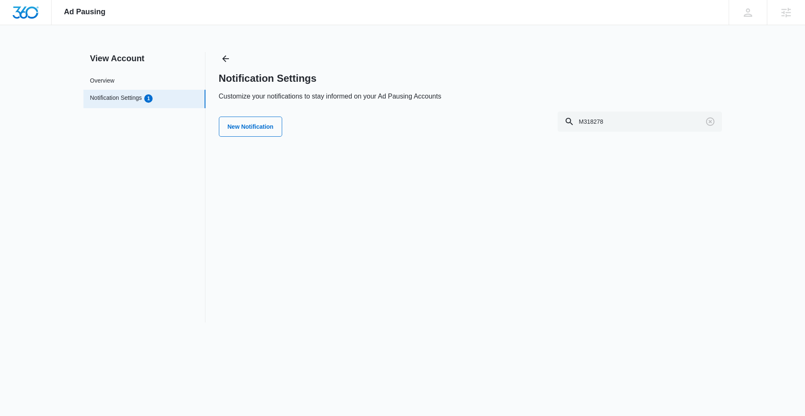
click at [623, 108] on div "Notification Settings Customize your notifications to stay informed on your Ad …" at bounding box center [470, 97] width 503 height 90
drag, startPoint x: 627, startPoint y: 119, endPoint x: 461, endPoint y: 111, distance: 165.4
click at [461, 112] on div "New Notification M318278" at bounding box center [470, 127] width 503 height 30
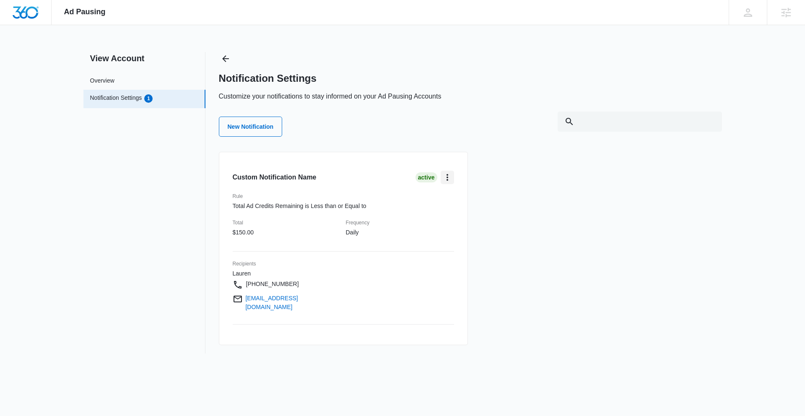
click at [450, 174] on icon "card.dropdown.label" at bounding box center [448, 177] width 10 height 10
click at [458, 203] on div "Edit" at bounding box center [463, 201] width 24 height 6
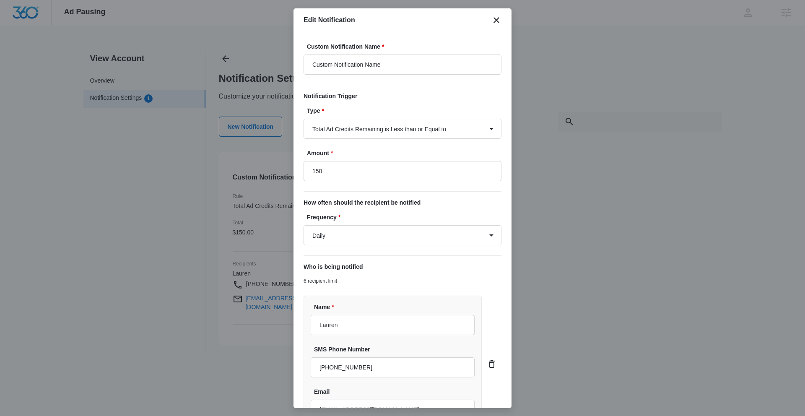
scroll to position [2, 0]
type input "$150.00"
drag, startPoint x: 391, startPoint y: 327, endPoint x: 279, endPoint y: 315, distance: 113.0
click at [279, 317] on body "Ad Pausing Apps Reputation Forms CRM Email Social POS Content Ads Intelligence …" at bounding box center [402, 242] width 805 height 484
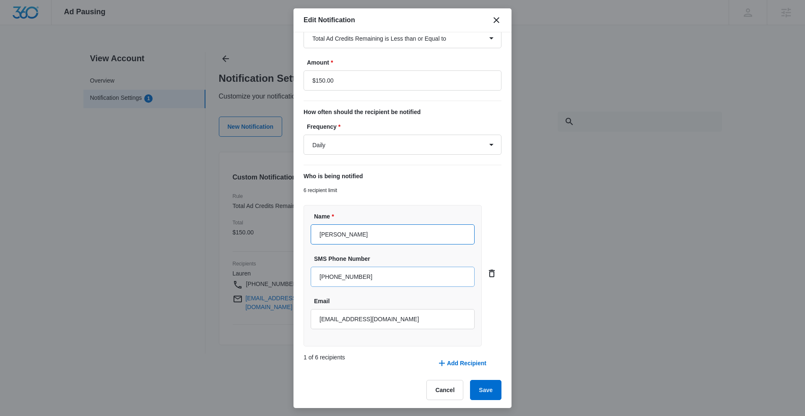
scroll to position [93, 0]
type input "Patrick"
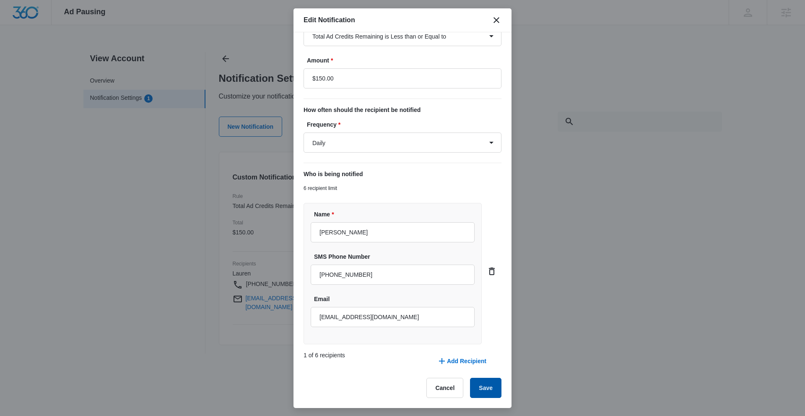
drag, startPoint x: 477, startPoint y: 384, endPoint x: 481, endPoint y: 339, distance: 45.5
click at [477, 383] on button "Save" at bounding box center [485, 388] width 31 height 20
click at [483, 395] on button "Save" at bounding box center [485, 388] width 31 height 20
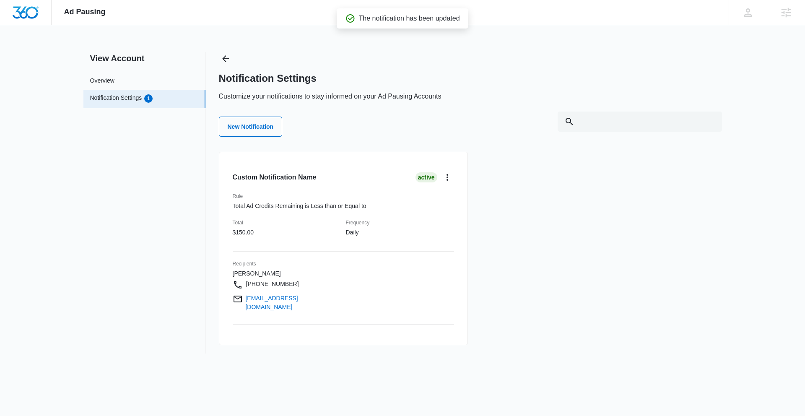
drag, startPoint x: 483, startPoint y: 395, endPoint x: 482, endPoint y: 389, distance: 5.9
click at [279, 126] on button "New Notification" at bounding box center [251, 127] width 64 height 20
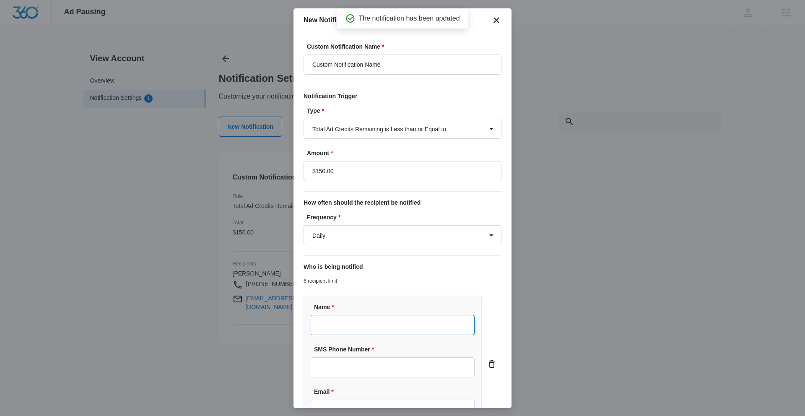
click at [374, 326] on input "Name *" at bounding box center [393, 325] width 164 height 20
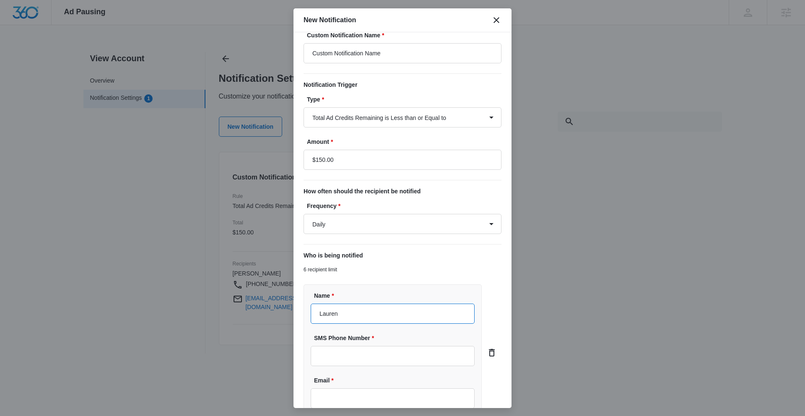
scroll to position [17, 0]
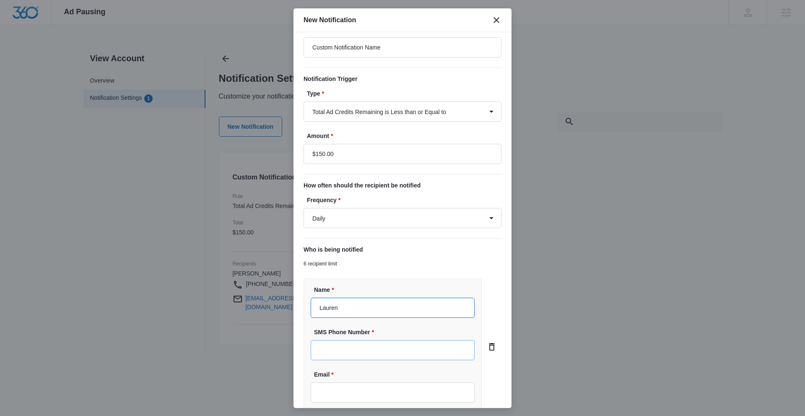
type input "Lauren"
click at [332, 352] on input "SMS Phone Number *" at bounding box center [393, 350] width 164 height 20
click at [353, 349] on input "SMS Phone Number *" at bounding box center [393, 350] width 164 height 20
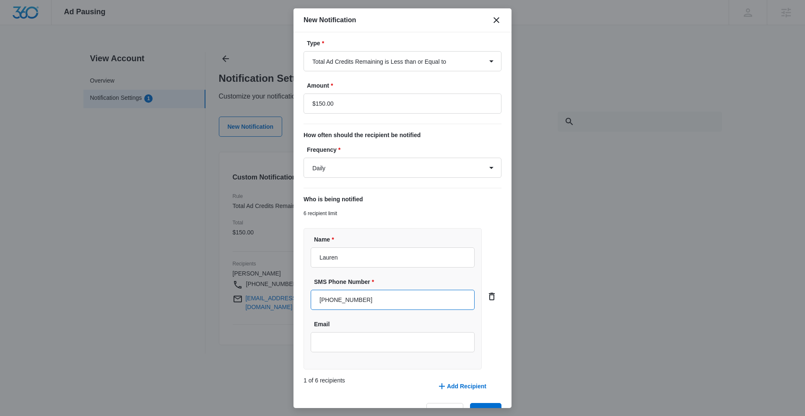
scroll to position [70, 0]
type input "(970) 614-1307"
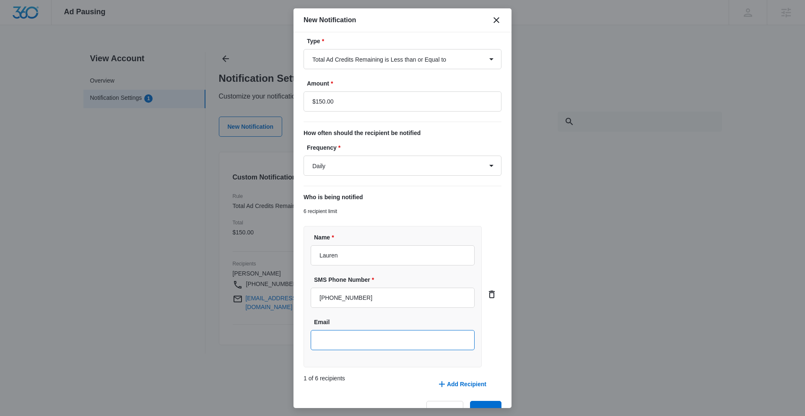
click at [361, 344] on input "Email" at bounding box center [393, 340] width 164 height 20
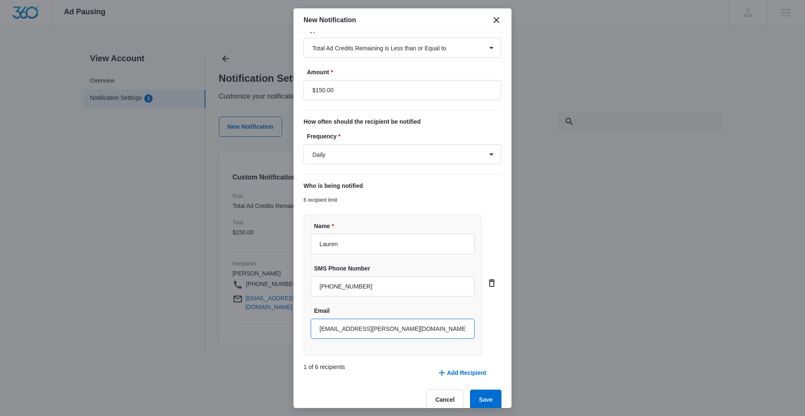
scroll to position [93, 0]
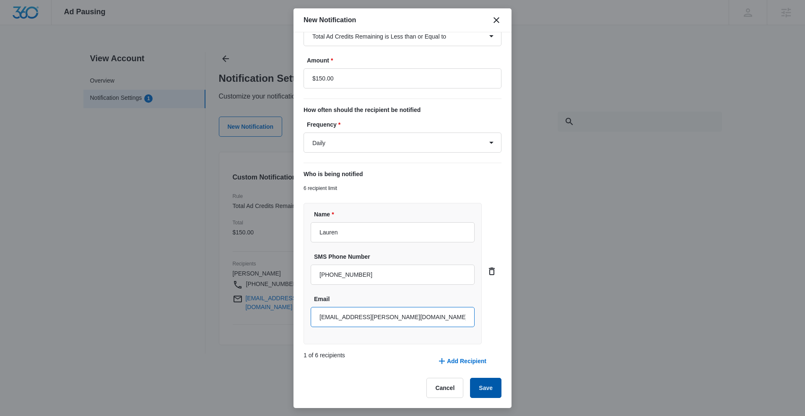
type input "[EMAIL_ADDRESS][PERSON_NAME][DOMAIN_NAME]"
click at [473, 390] on button "Save" at bounding box center [485, 388] width 31 height 20
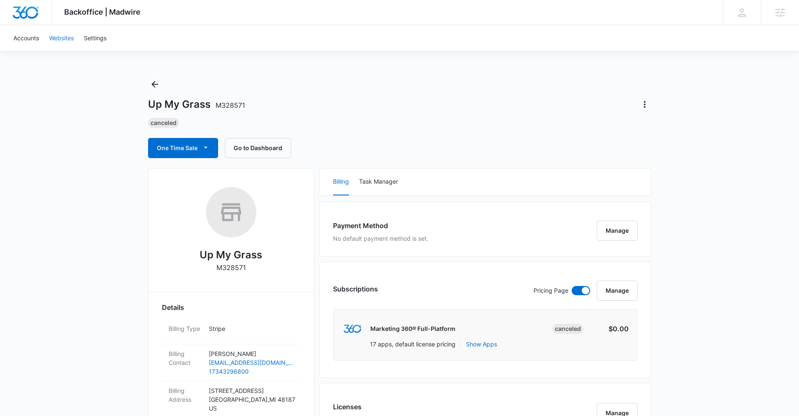
click at [50, 42] on link "Websites" at bounding box center [61, 38] width 35 height 26
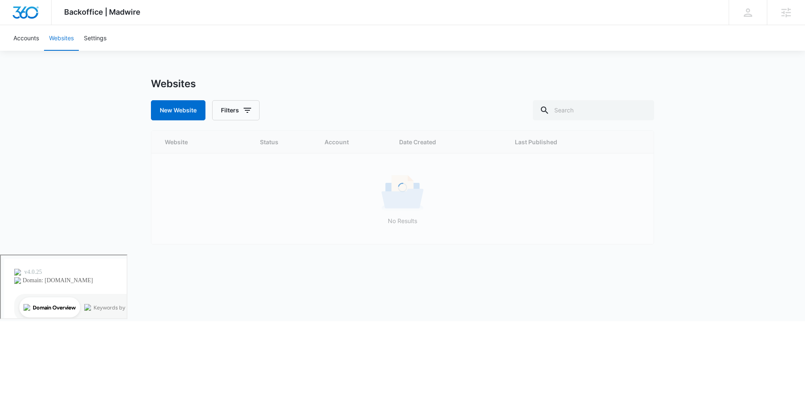
click at [45, 39] on link "Websites" at bounding box center [61, 38] width 35 height 26
click at [42, 39] on link "Accounts" at bounding box center [26, 38] width 36 height 26
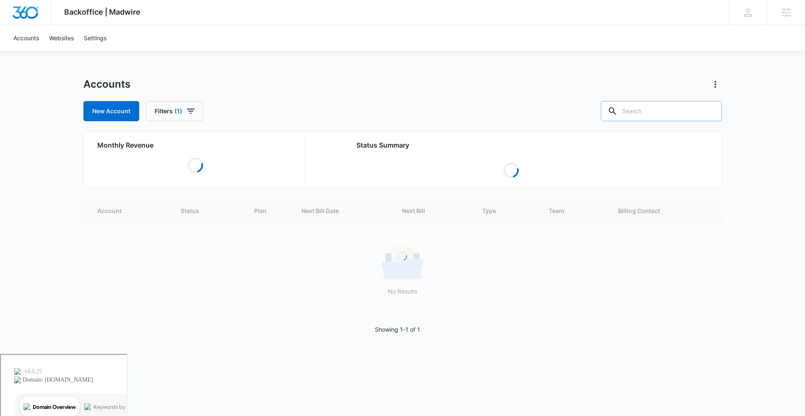
click at [618, 107] on icon at bounding box center [613, 111] width 10 height 10
click at [660, 106] on input "text" at bounding box center [661, 111] width 121 height 20
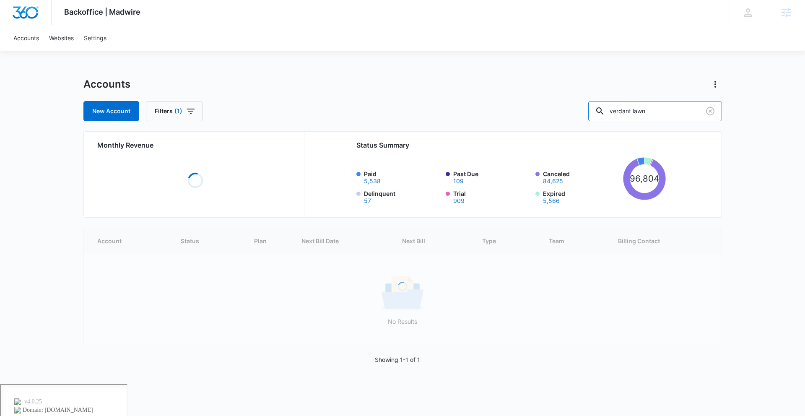
type input "verdant lawn"
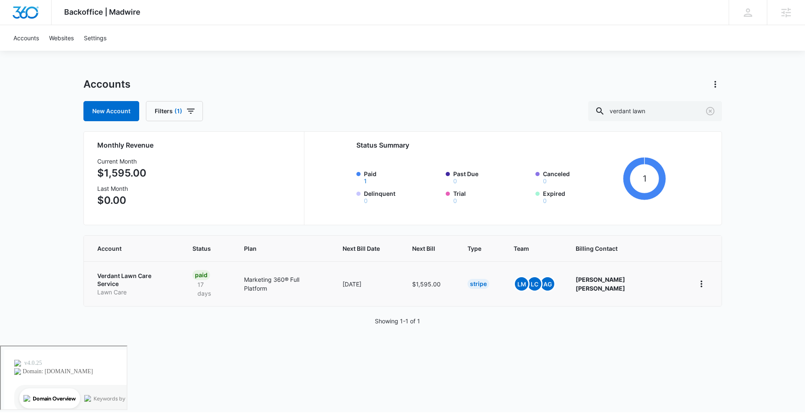
click at [156, 270] on td "Verdant Lawn Care Service Lawn Care" at bounding box center [133, 283] width 99 height 45
click at [155, 273] on p "Verdant Lawn Care Service" at bounding box center [135, 280] width 76 height 16
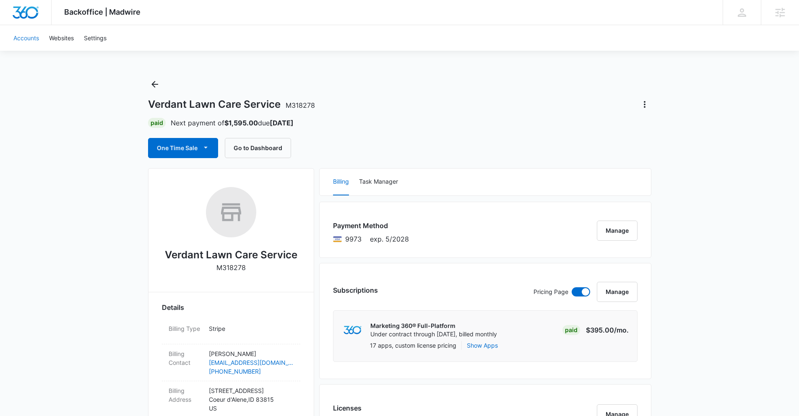
click at [34, 31] on link "Accounts" at bounding box center [26, 38] width 36 height 26
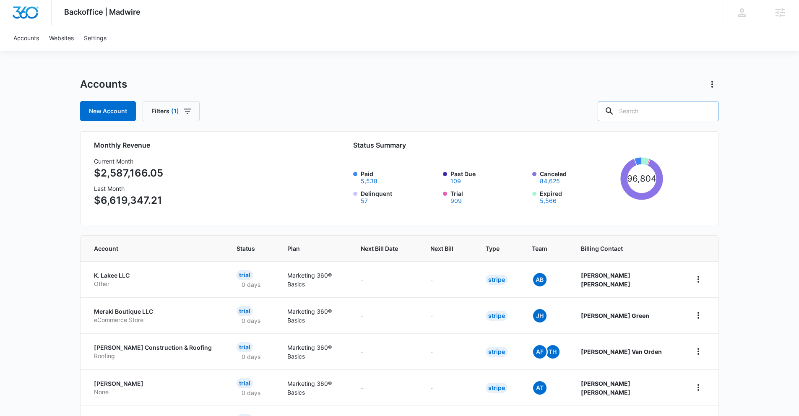
click at [655, 107] on input "text" at bounding box center [658, 111] width 121 height 20
type input "m"
type input "verdant lawn"
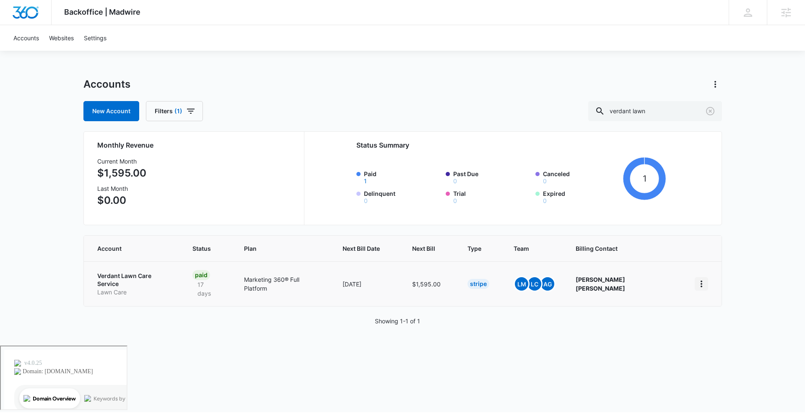
click at [701, 279] on icon "home" at bounding box center [702, 284] width 10 height 10
click at [717, 299] on link "Go to Dashboard" at bounding box center [729, 302] width 47 height 7
click at [151, 276] on p "Verdant Lawn Care Service" at bounding box center [135, 280] width 76 height 16
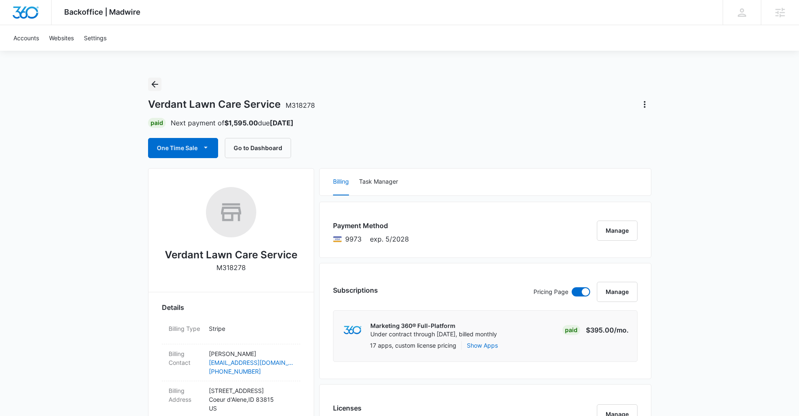
click at [156, 86] on icon "Back" at bounding box center [155, 84] width 10 height 10
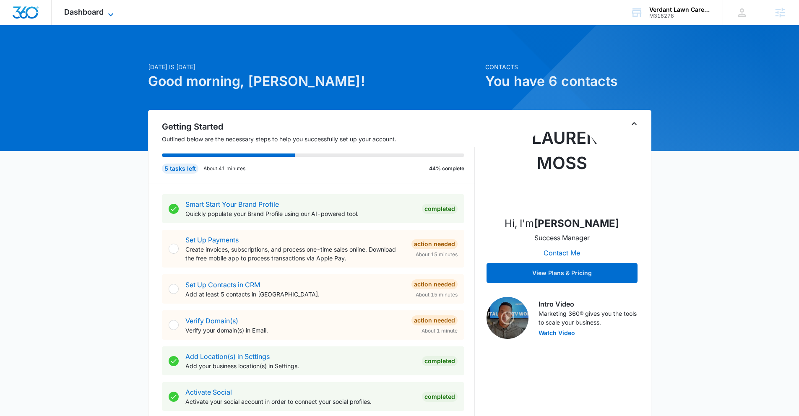
click at [108, 8] on div "Dashboard Apps Reputation Forms CRM Email Social POS Content Ads Intelligence F…" at bounding box center [90, 12] width 77 height 25
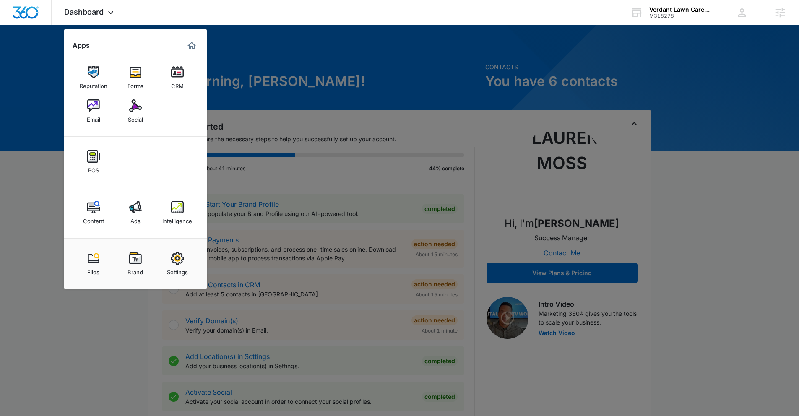
click at [40, 281] on div at bounding box center [399, 208] width 799 height 416
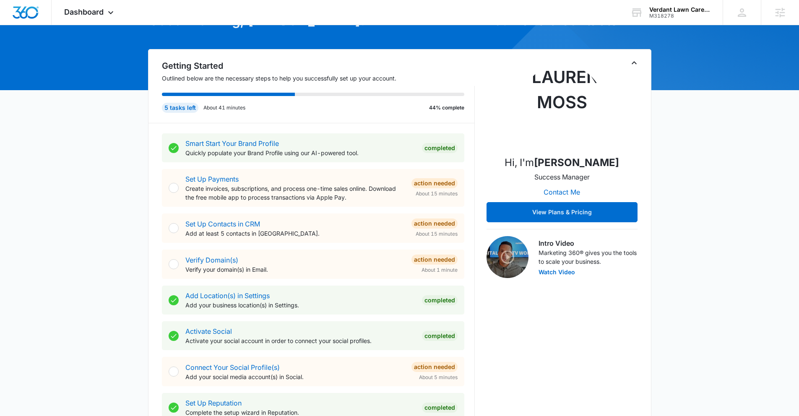
scroll to position [62, 0]
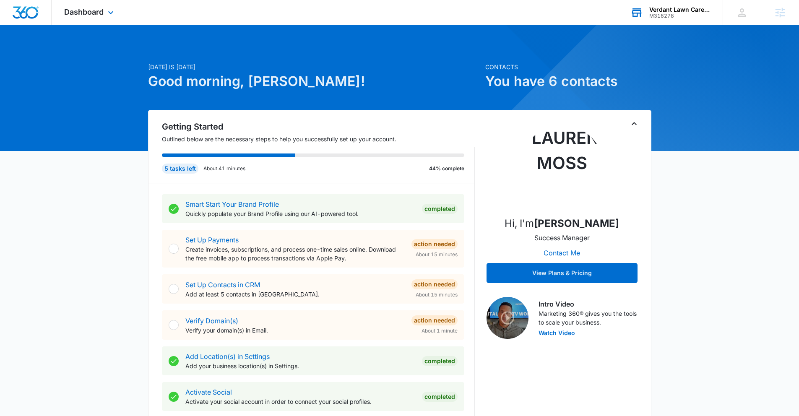
click at [694, 10] on div "Verdant Lawn Care Service" at bounding box center [679, 9] width 61 height 7
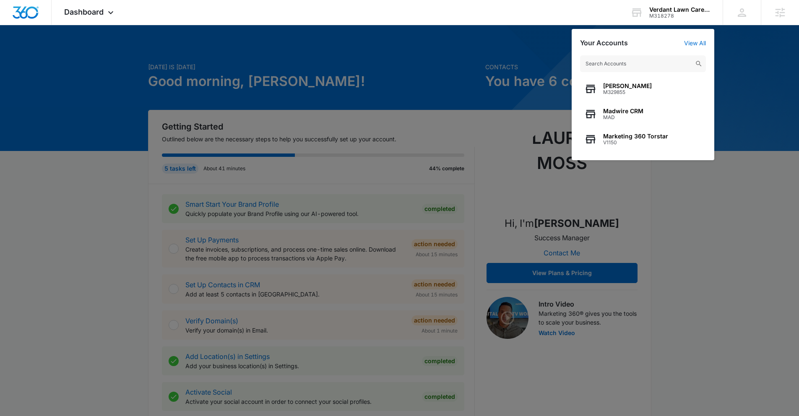
drag, startPoint x: 538, startPoint y: 57, endPoint x: 497, endPoint y: 50, distance: 41.2
click at [537, 57] on div at bounding box center [399, 208] width 799 height 416
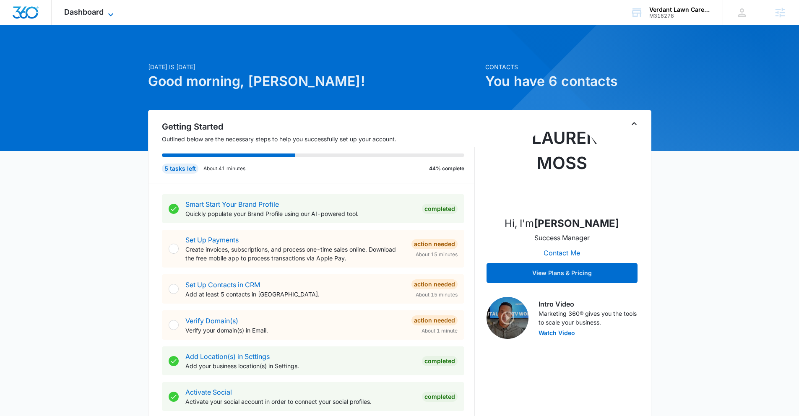
click at [104, 11] on span "Dashboard" at bounding box center [83, 12] width 39 height 9
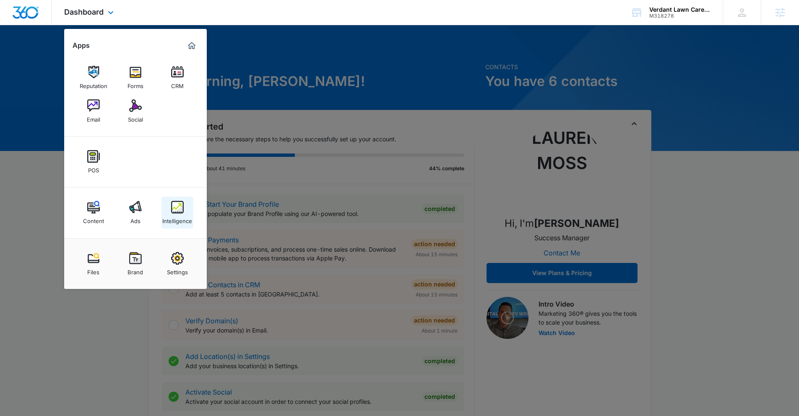
click at [186, 199] on link "Intelligence" at bounding box center [177, 213] width 32 height 32
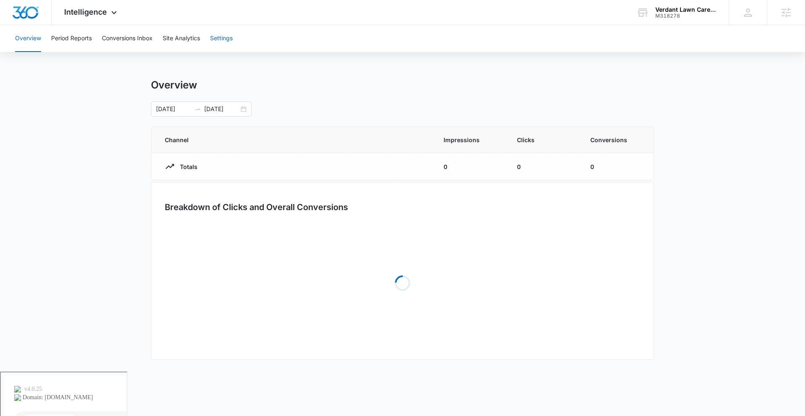
click at [219, 35] on button "Settings" at bounding box center [221, 38] width 23 height 27
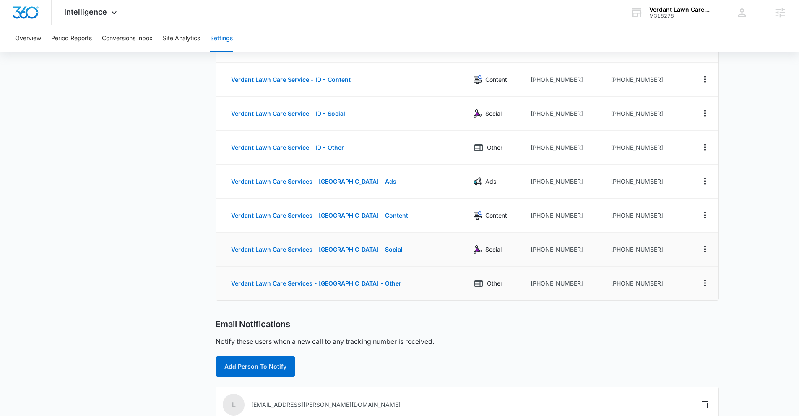
scroll to position [129, 0]
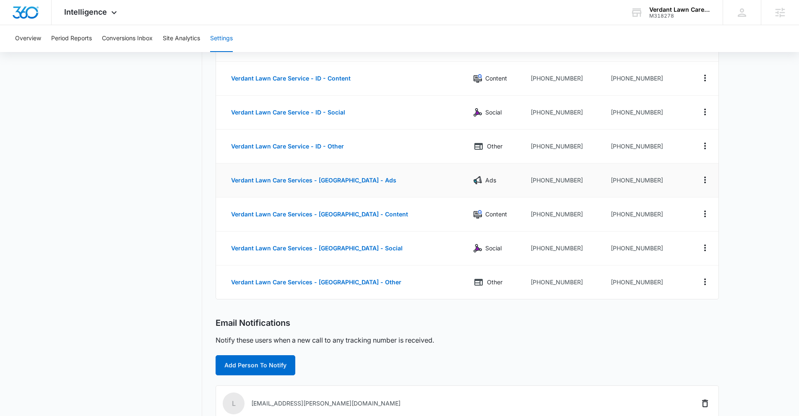
click at [626, 181] on td "[PHONE_NUMBER]" at bounding box center [645, 181] width 82 height 34
drag, startPoint x: 646, startPoint y: 180, endPoint x: 596, endPoint y: 177, distance: 49.6
click at [604, 177] on td "[PHONE_NUMBER]" at bounding box center [645, 181] width 82 height 34
copy td "15092140021"
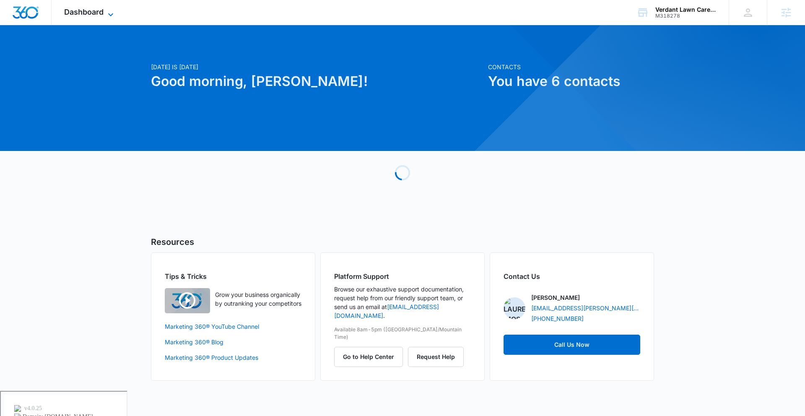
click at [85, 10] on span "Dashboard" at bounding box center [83, 12] width 39 height 9
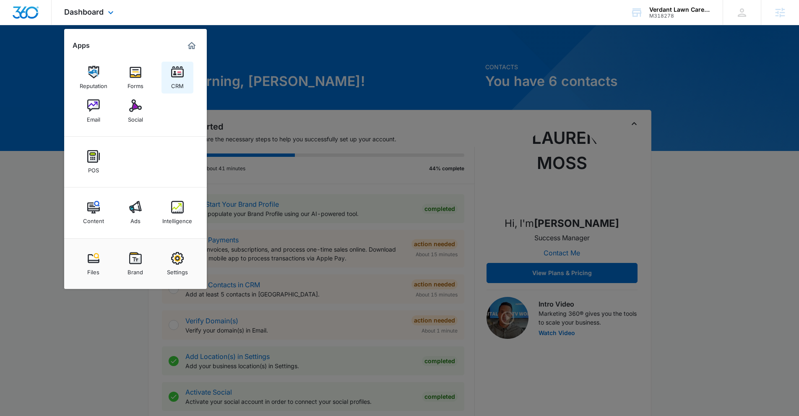
click at [179, 76] on img at bounding box center [177, 72] width 13 height 13
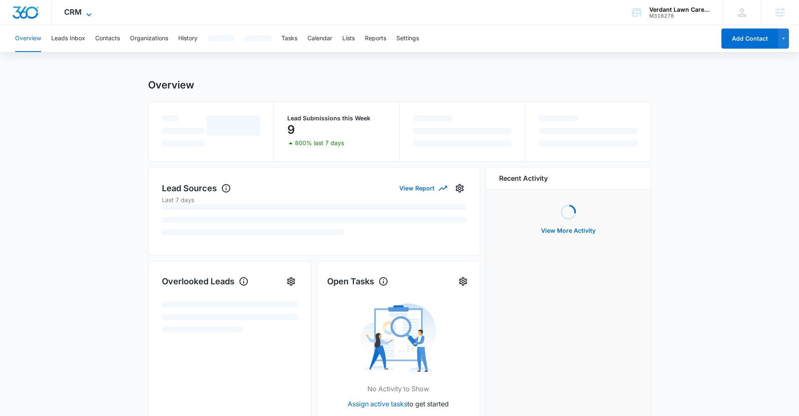
click at [69, 15] on span "CRM" at bounding box center [73, 12] width 18 height 9
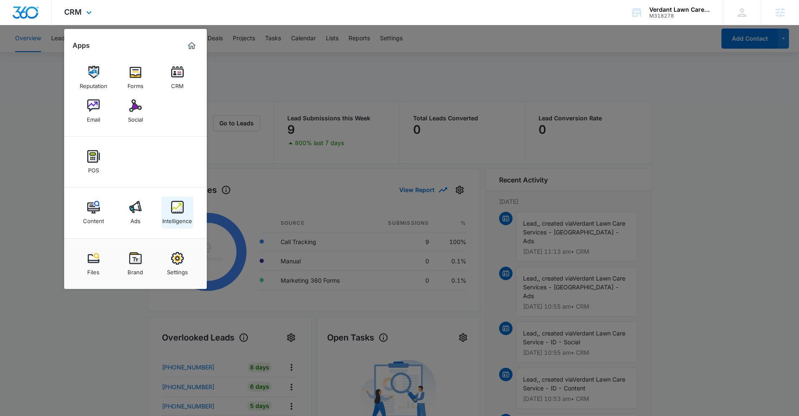
click at [180, 204] on img at bounding box center [177, 207] width 13 height 13
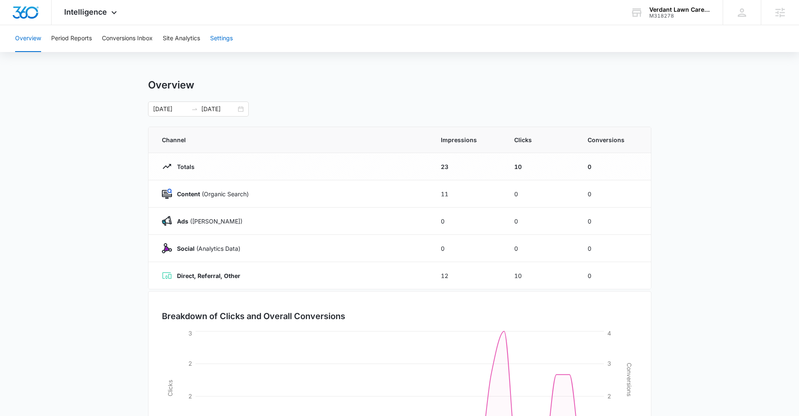
click at [228, 42] on button "Settings" at bounding box center [221, 38] width 23 height 27
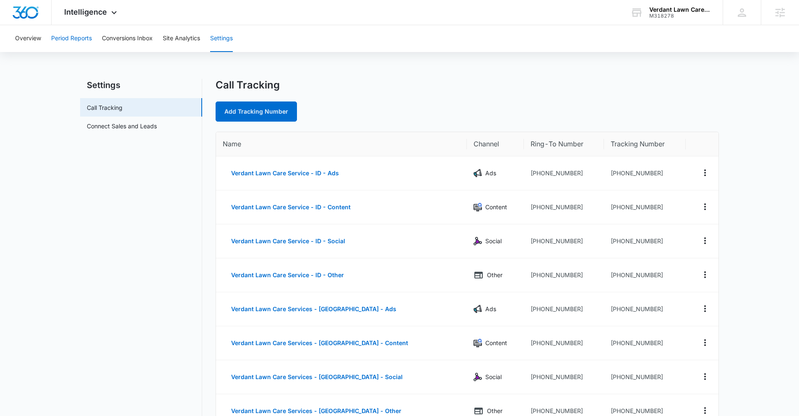
drag, startPoint x: 77, startPoint y: 40, endPoint x: 70, endPoint y: 36, distance: 7.5
click at [76, 40] on button "Period Reports" at bounding box center [71, 38] width 41 height 27
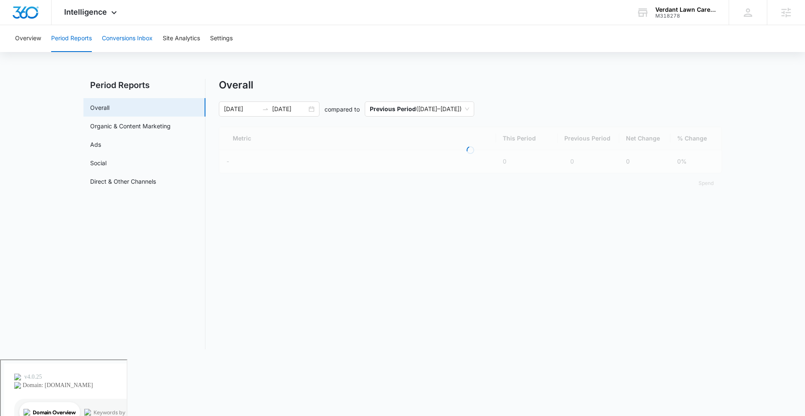
click at [127, 35] on button "Conversions Inbox" at bounding box center [127, 38] width 51 height 27
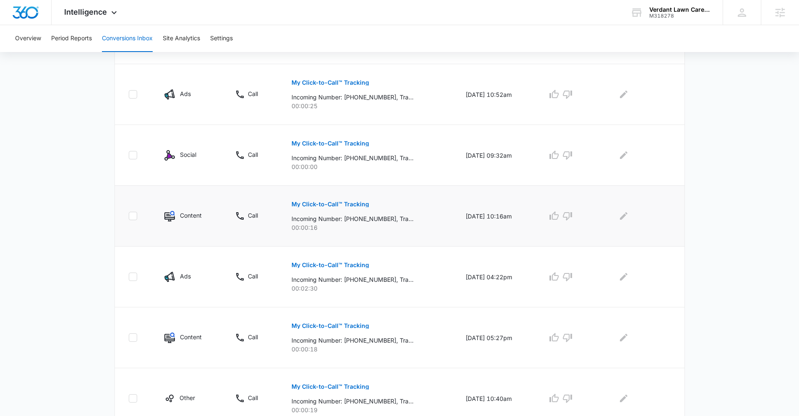
scroll to position [445, 0]
click at [328, 202] on p "My Click-to-Call™ Tracking" at bounding box center [331, 203] width 78 height 6
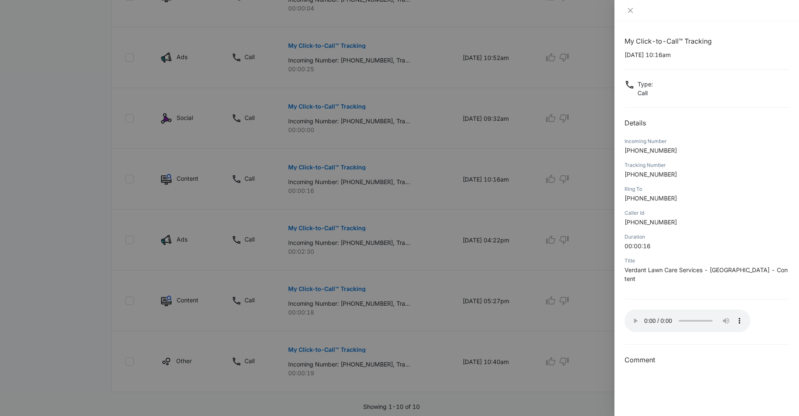
scroll to position [480, 0]
click at [607, 187] on div at bounding box center [399, 208] width 799 height 416
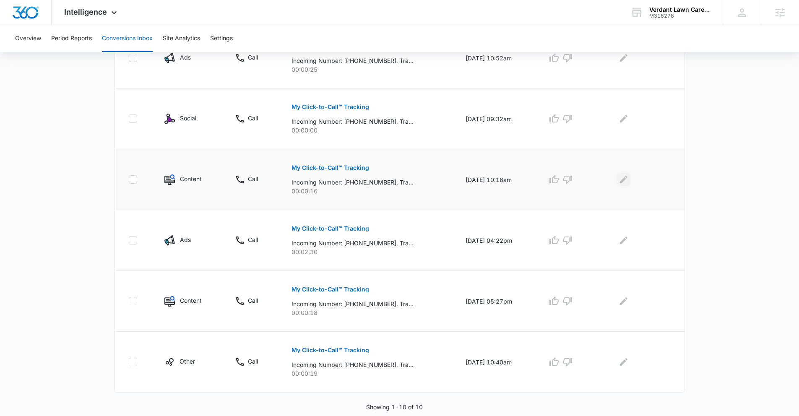
scroll to position [475, 0]
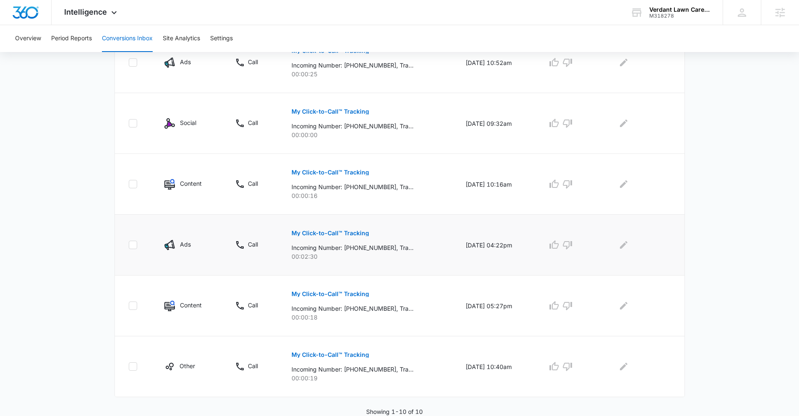
click at [352, 234] on p "My Click-to-Call™ Tracking" at bounding box center [331, 233] width 78 height 6
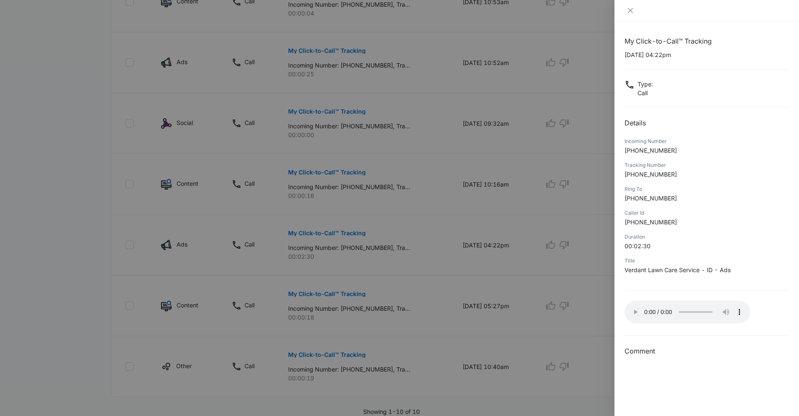
click at [461, 287] on div at bounding box center [399, 208] width 799 height 416
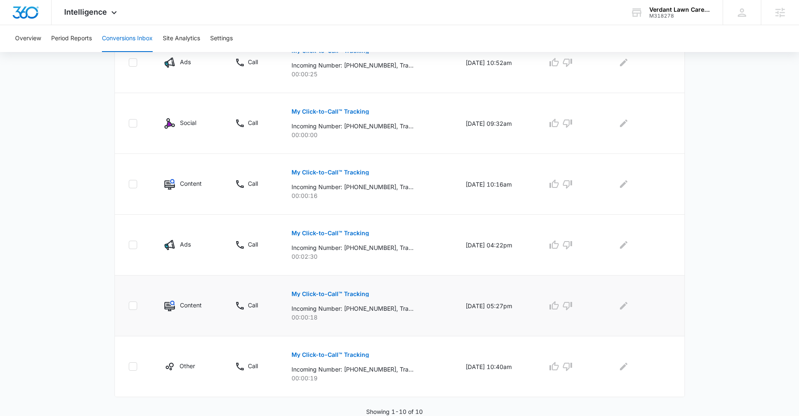
click at [312, 294] on p "My Click-to-Call™ Tracking" at bounding box center [331, 294] width 78 height 6
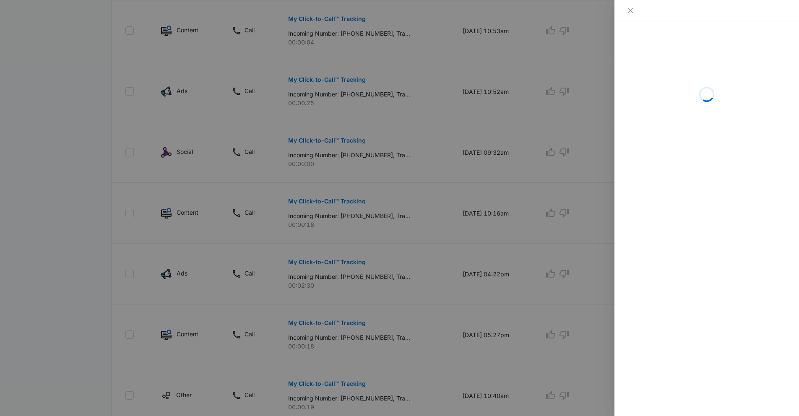
scroll to position [453, 0]
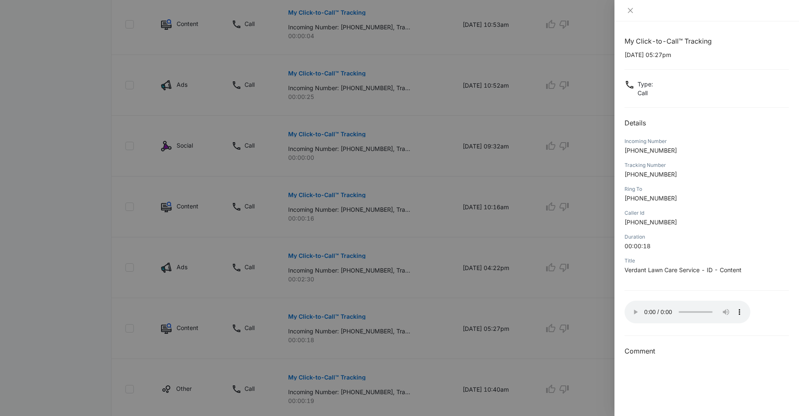
click at [354, 242] on div at bounding box center [399, 208] width 799 height 416
